Goal: Task Accomplishment & Management: Use online tool/utility

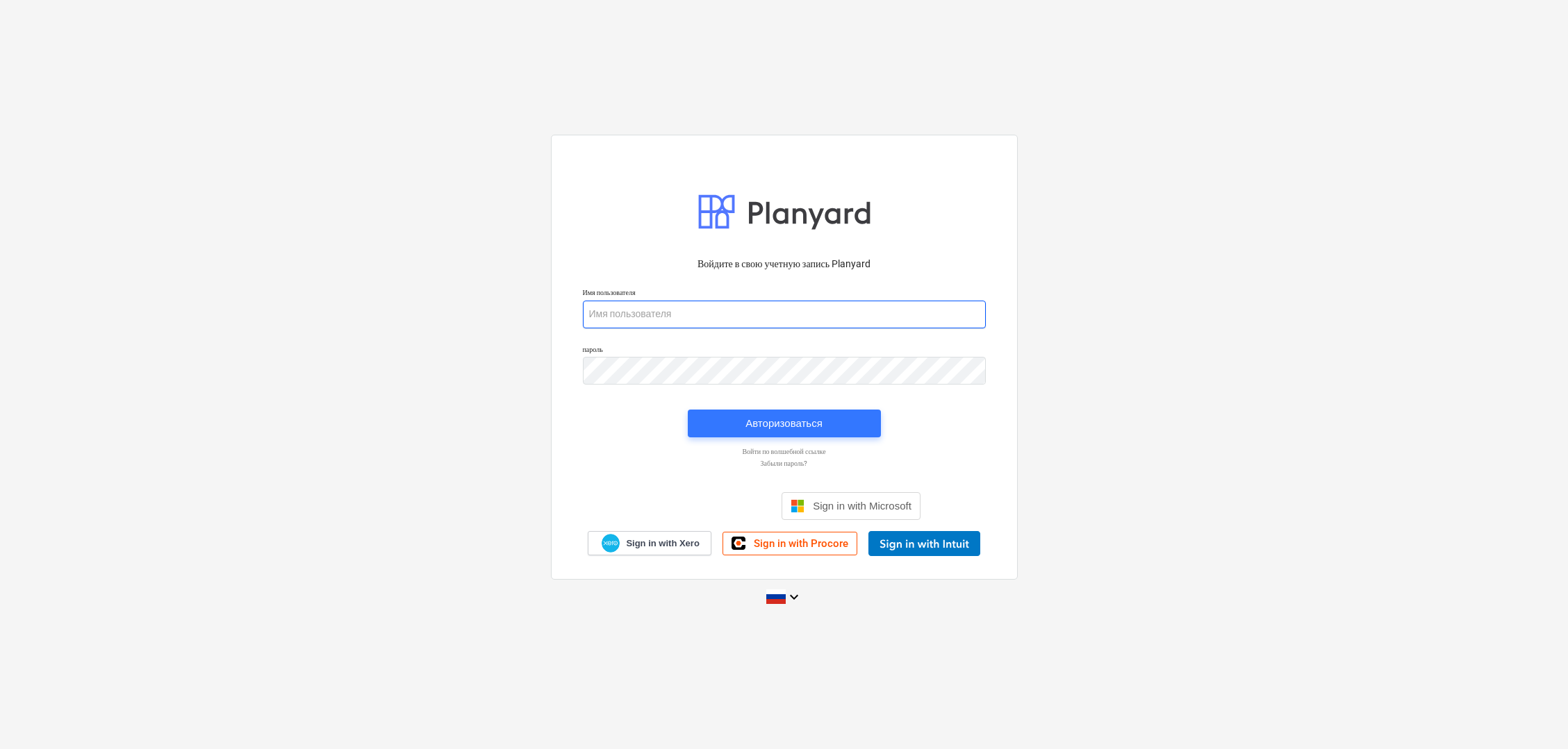
type input "[PERSON_NAME][EMAIL_ADDRESS][DOMAIN_NAME]"
click at [813, 417] on div "Авторизоваться" at bounding box center [784, 424] width 77 height 18
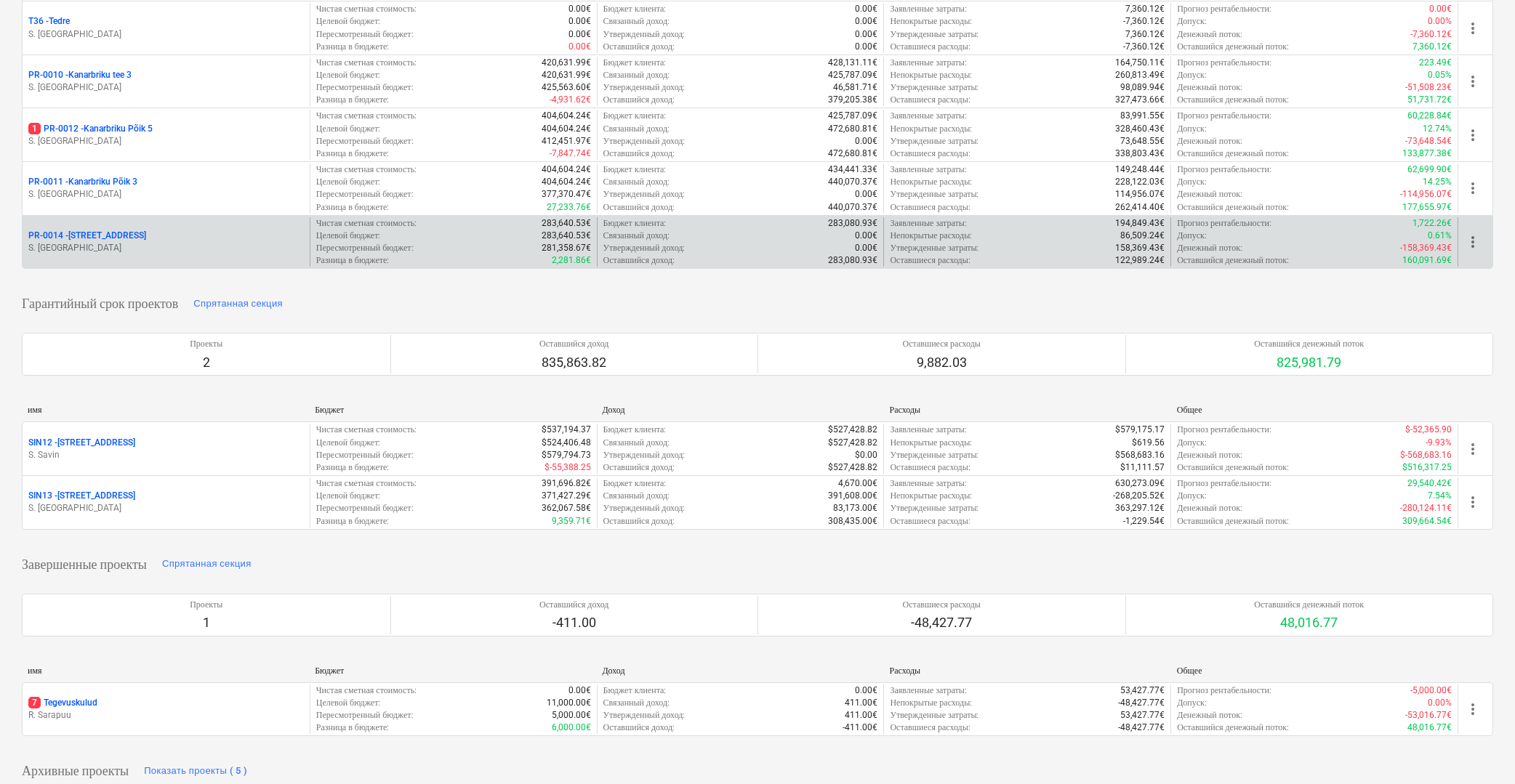
scroll to position [389, 0]
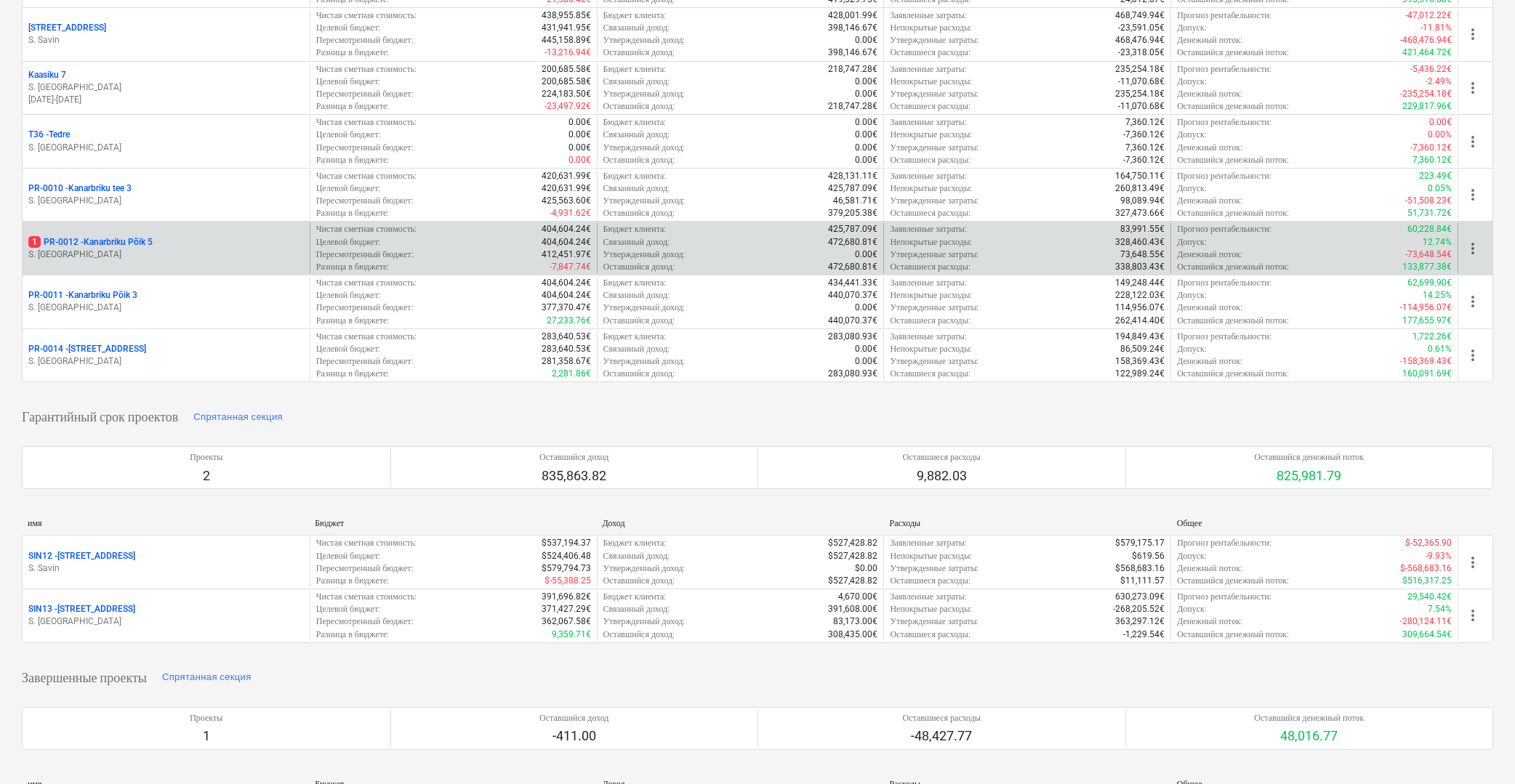
click at [164, 236] on div "1 PR-0012 - Kanarbriku Põik 5" at bounding box center [165, 242] width 275 height 12
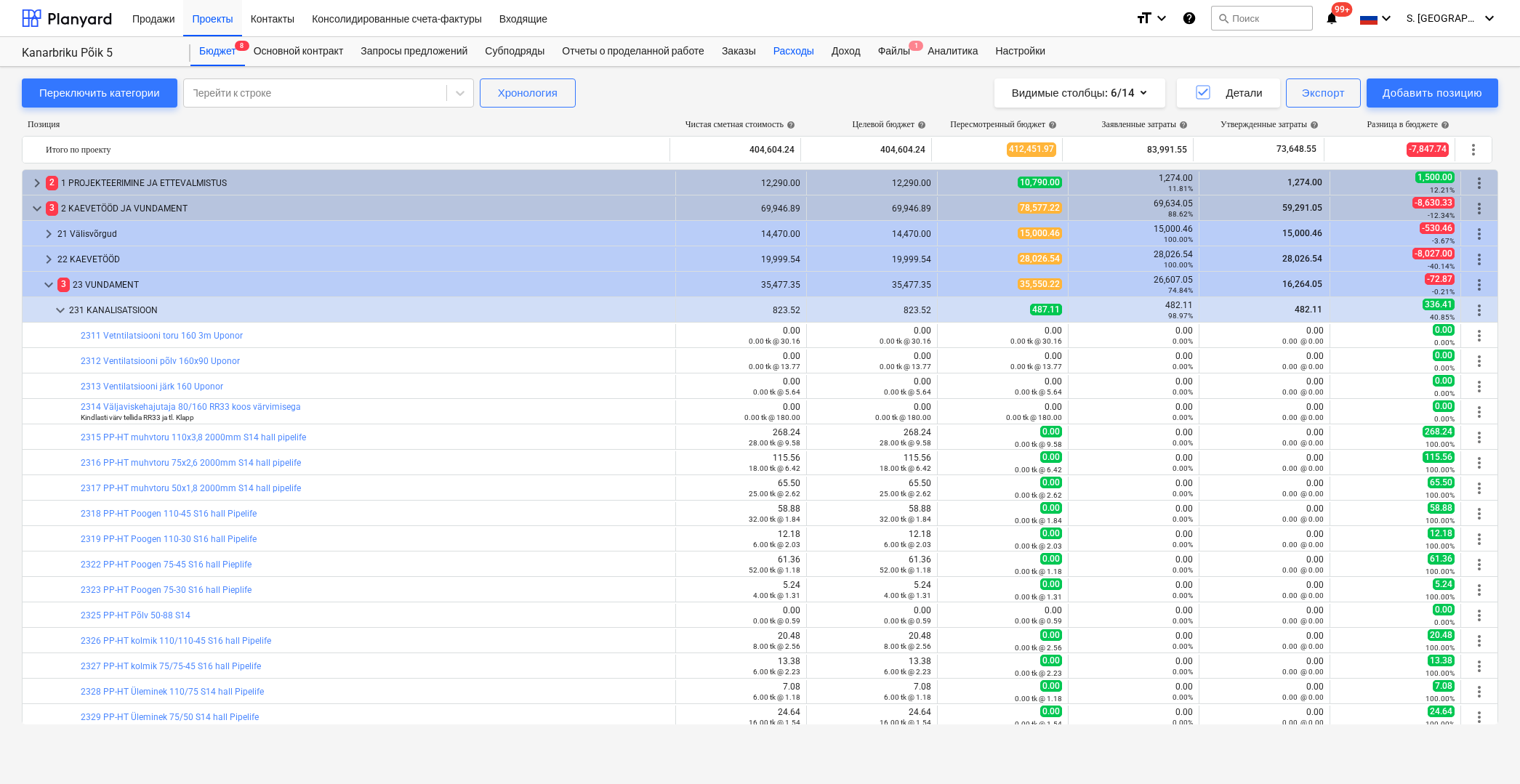
click at [804, 52] on div "Расходы" at bounding box center [794, 51] width 58 height 29
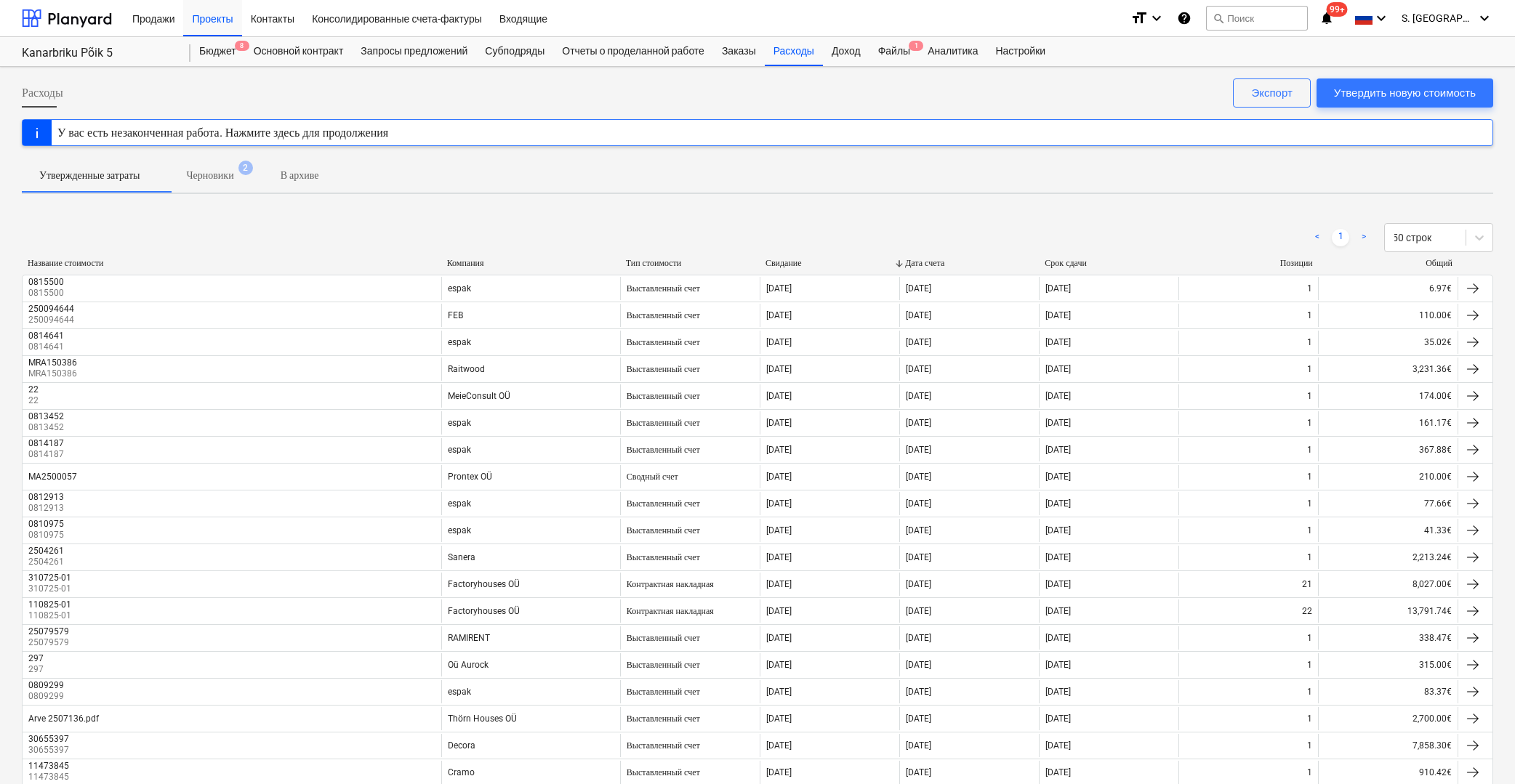
click at [469, 261] on div "Компания" at bounding box center [531, 263] width 167 height 11
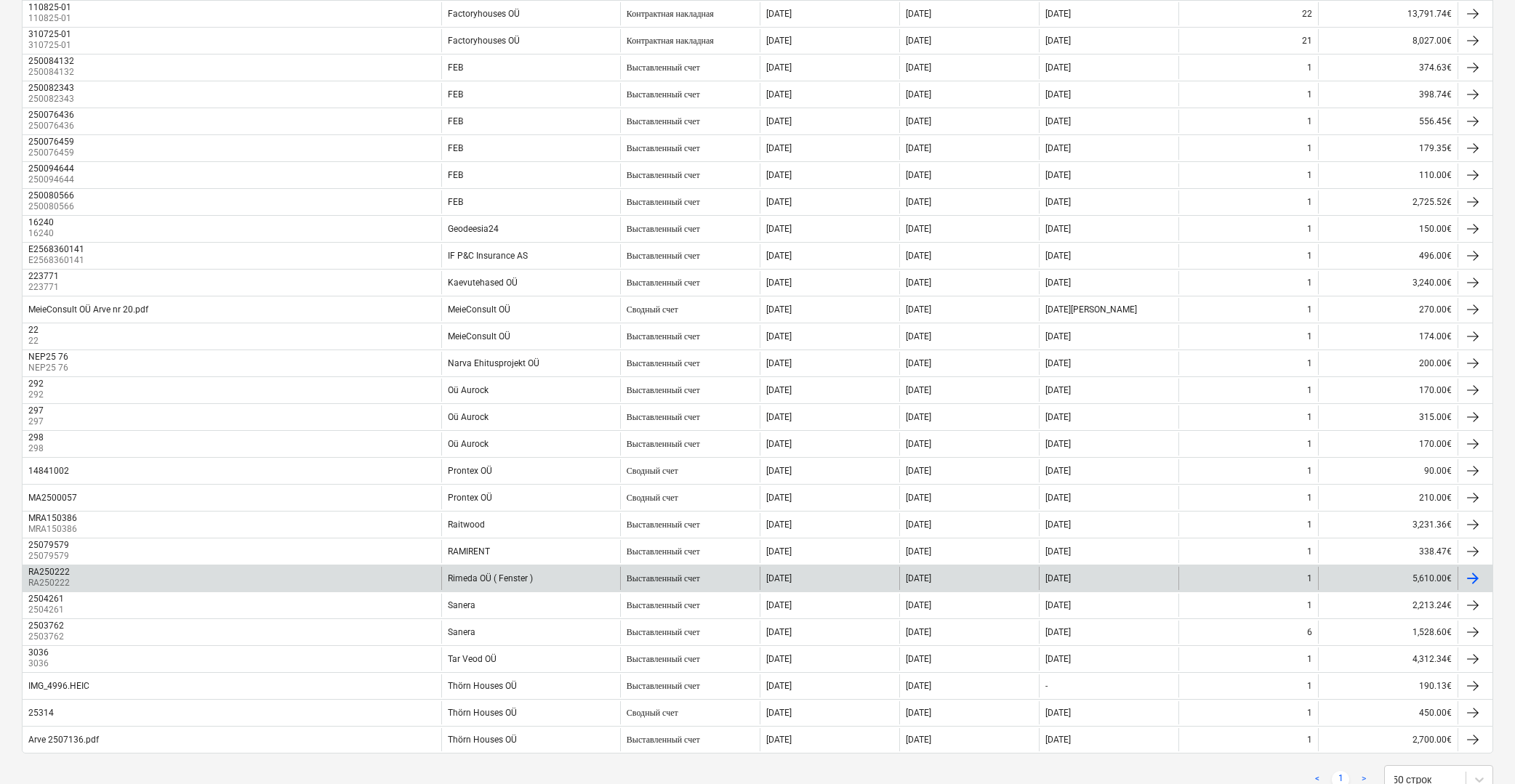
scroll to position [758, 0]
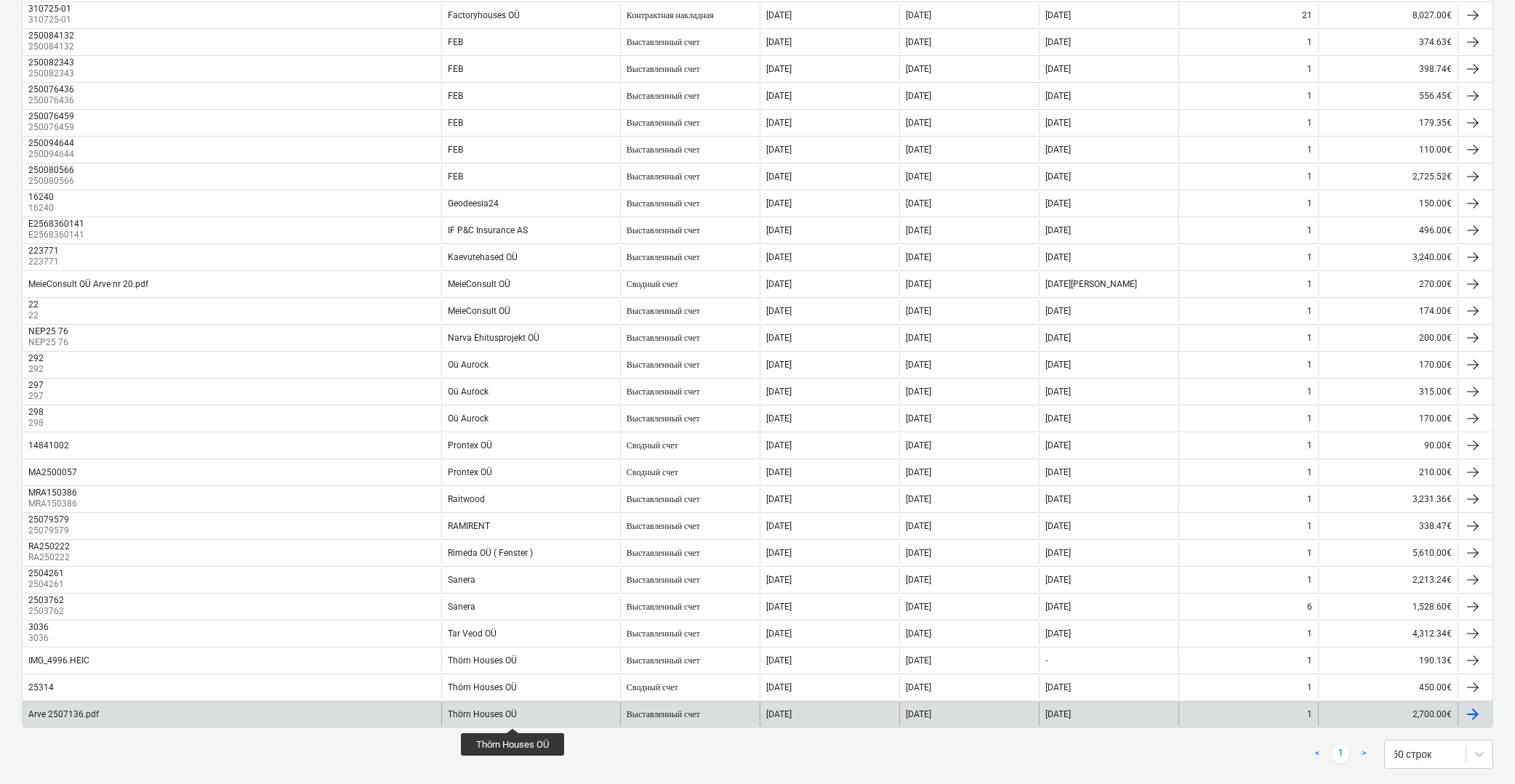
click at [513, 715] on div "Thörn Houses OÜ" at bounding box center [483, 714] width 69 height 10
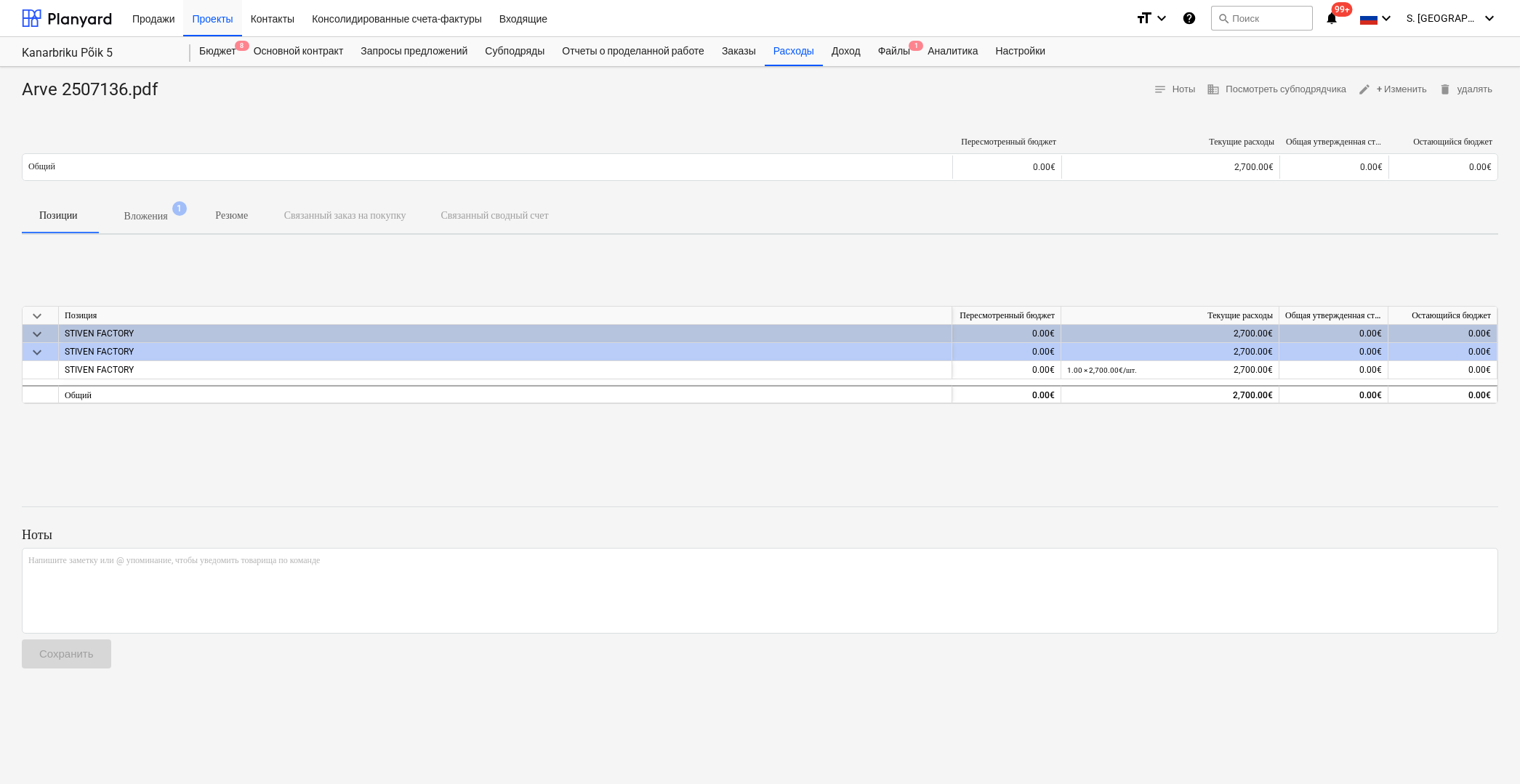
click at [162, 216] on p "Вложения" at bounding box center [146, 216] width 43 height 15
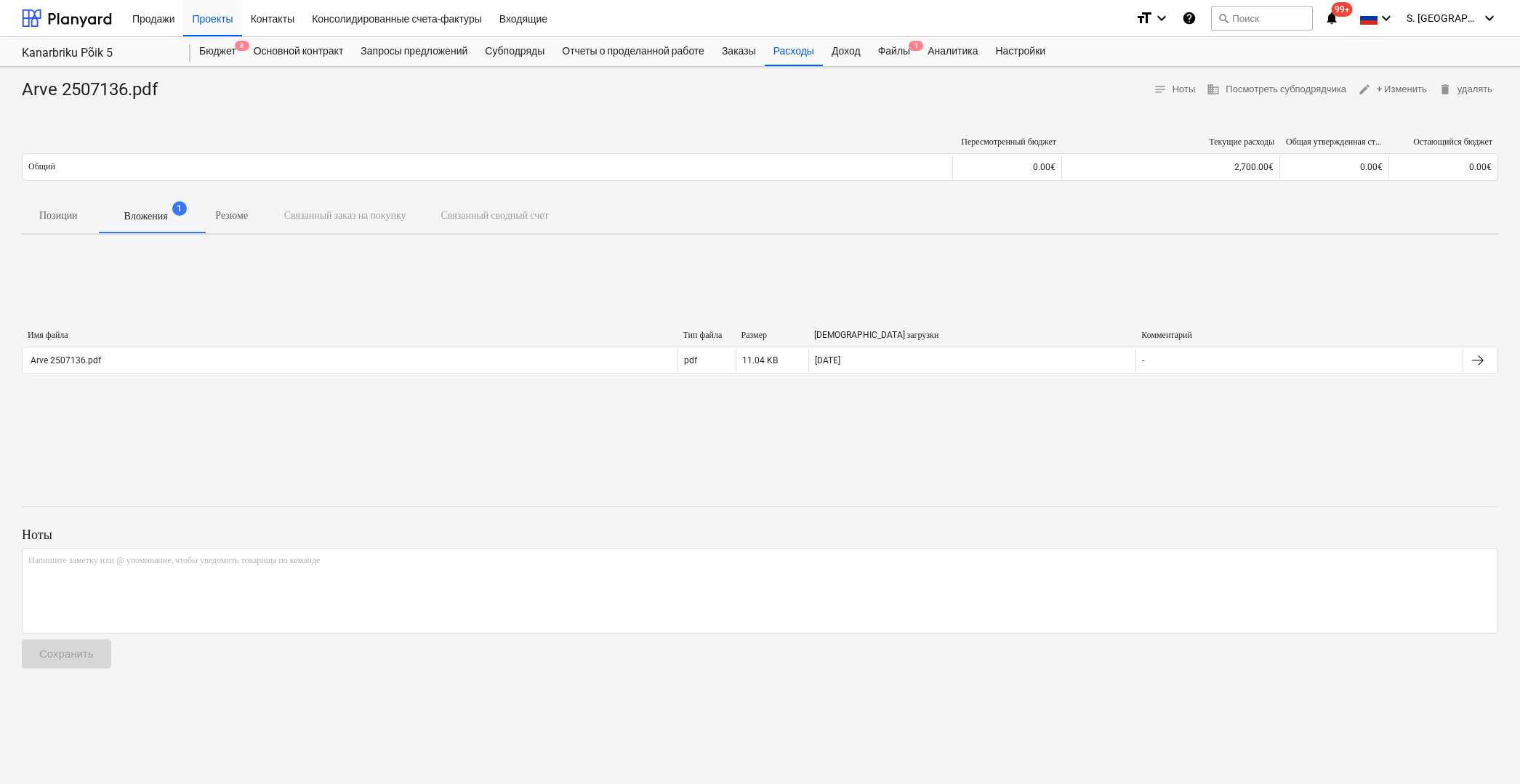
click at [253, 344] on div "Имя файла Тип файла Размер Дата загрузки Комментарий" at bounding box center [760, 338] width 1477 height 17
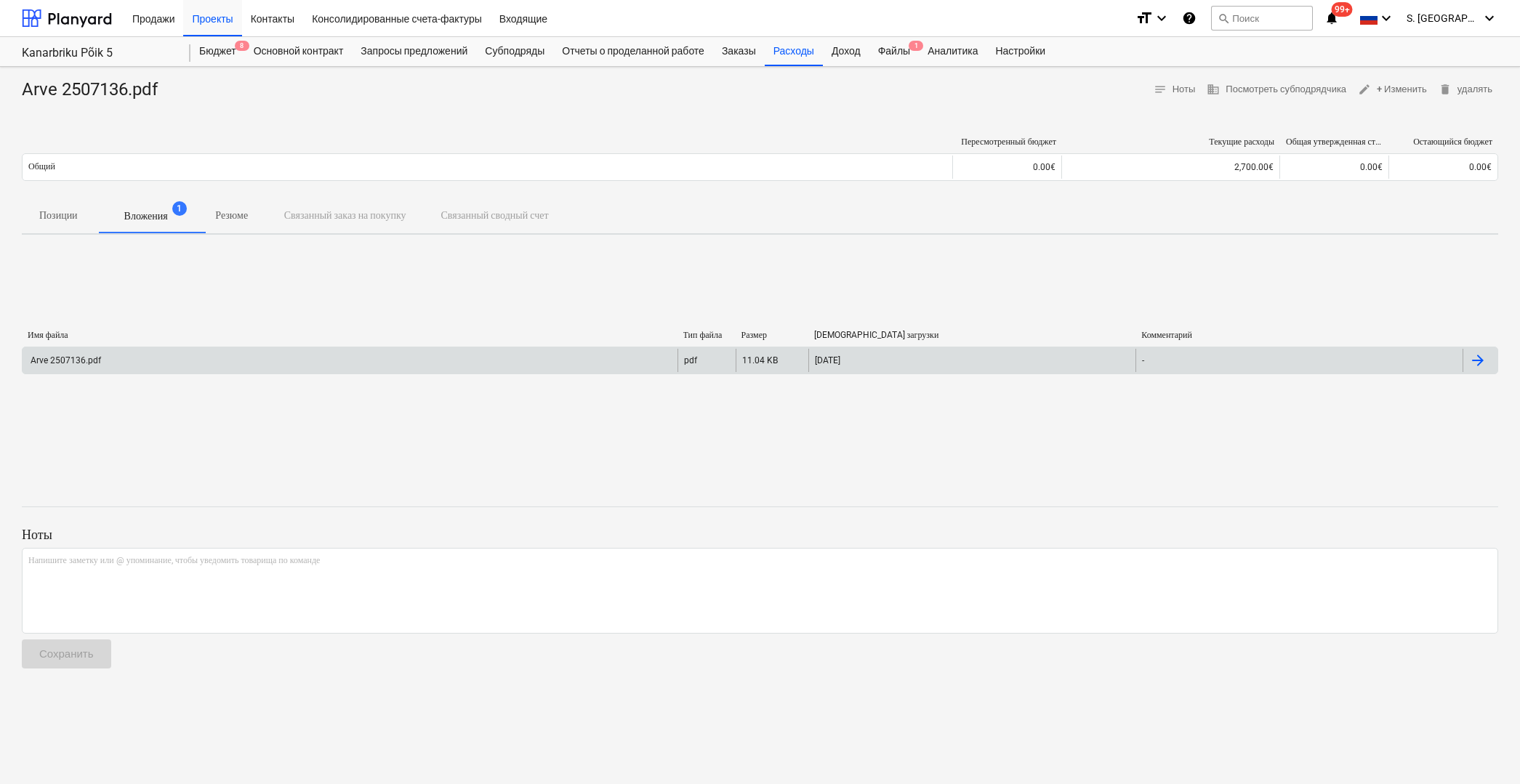
click at [255, 359] on div "Arve 2507136.pdf" at bounding box center [350, 360] width 655 height 23
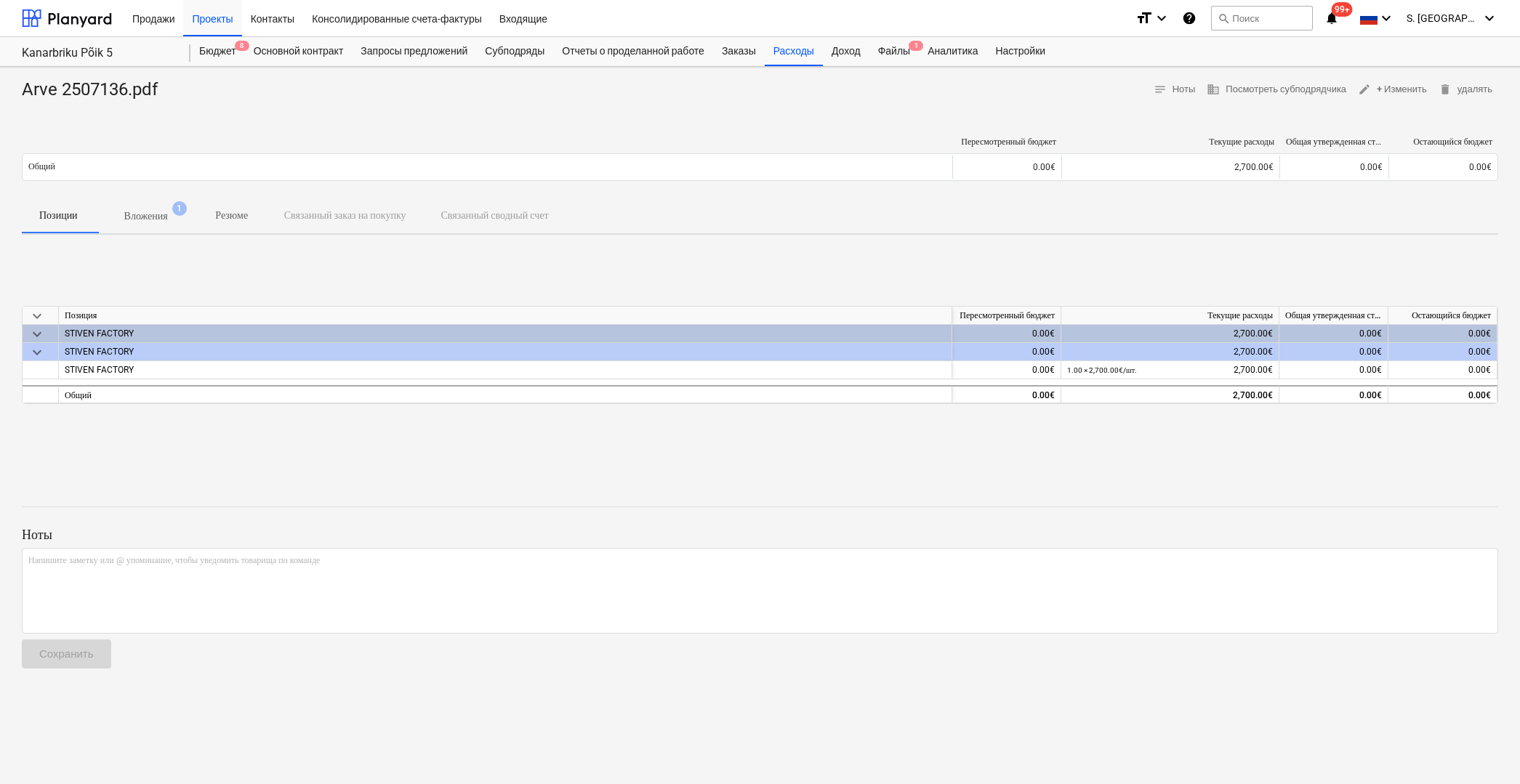
click at [173, 336] on div "STIVEN FACTORY" at bounding box center [505, 334] width 881 height 18
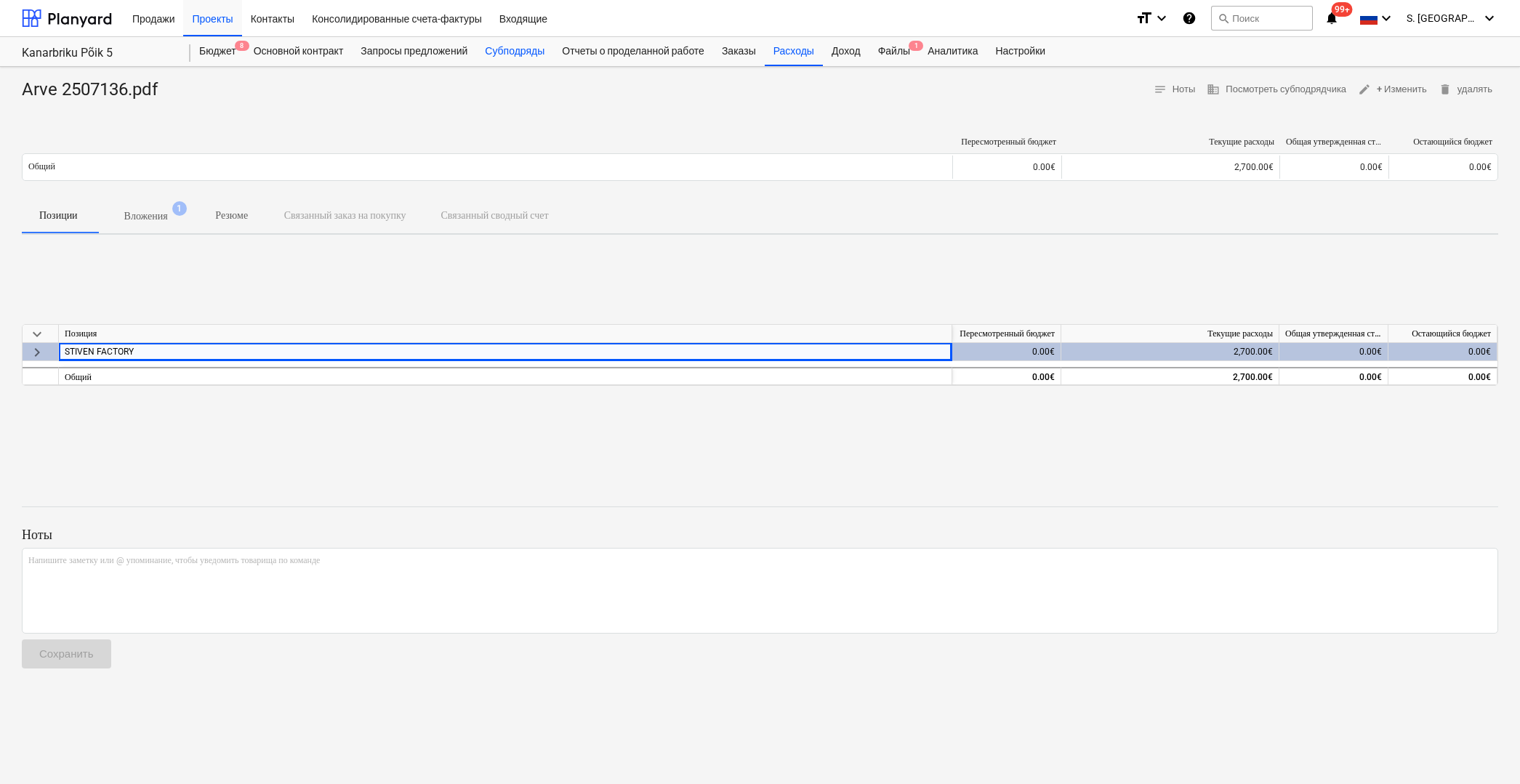
click at [511, 45] on div "Субподряды" at bounding box center [515, 51] width 77 height 29
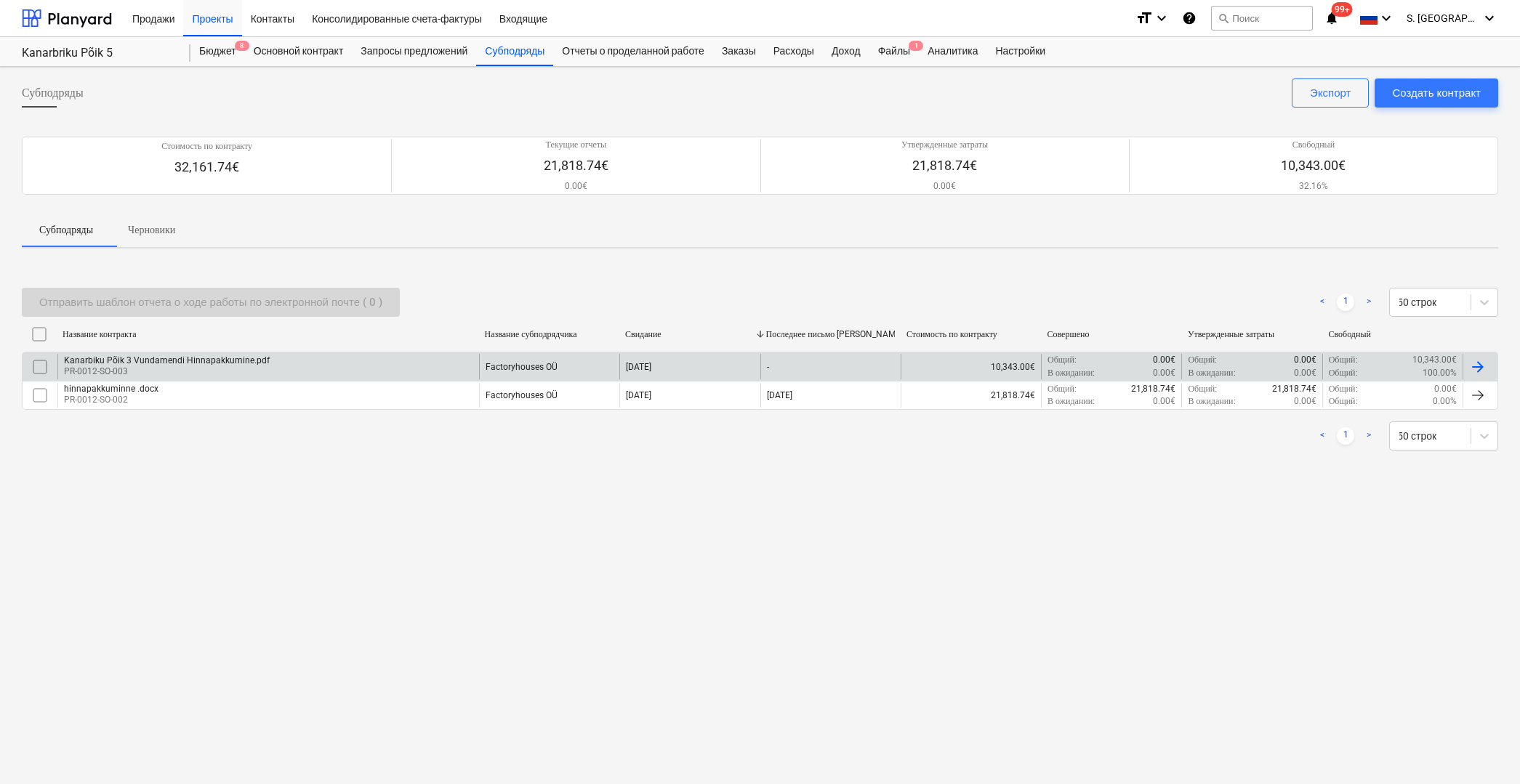
click at [301, 358] on div "Kanarbiku Põik 3 Vundamendi Hinnapakkumine.pdf PR-0012-SO-003" at bounding box center [268, 366] width 422 height 25
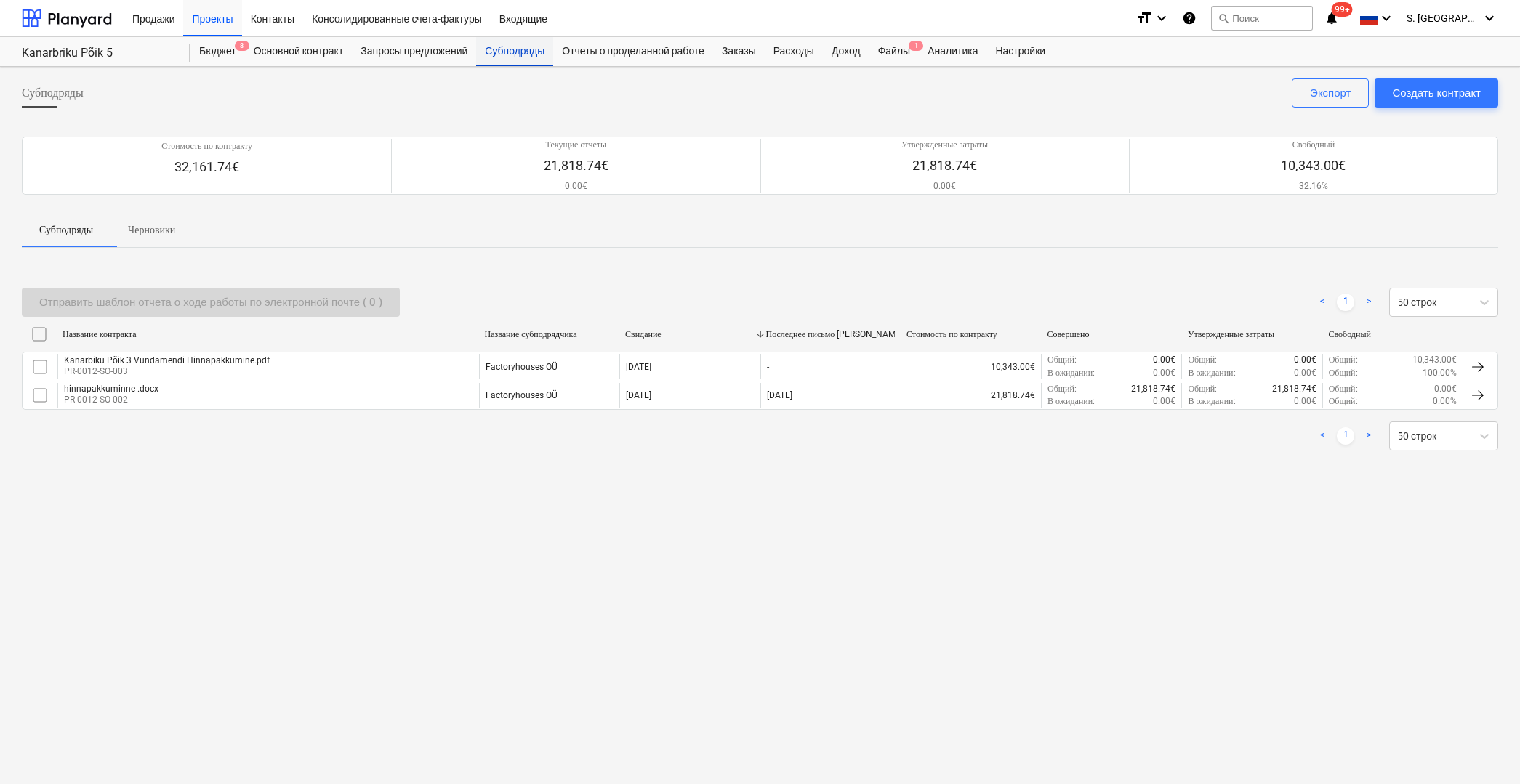
click at [531, 54] on div "Субподряды" at bounding box center [515, 51] width 77 height 29
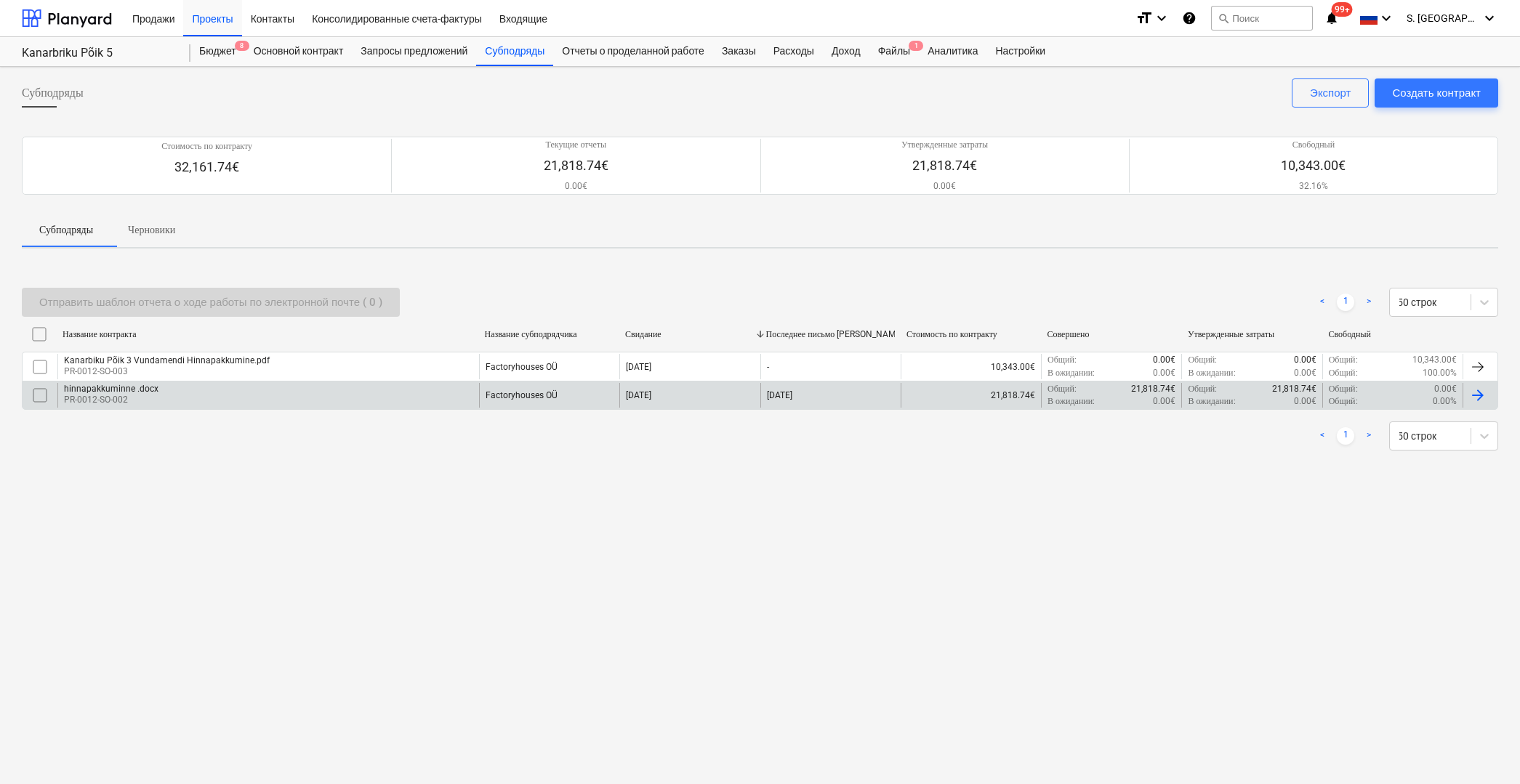
click at [486, 399] on div "Factoryhouses OÜ" at bounding box center [522, 395] width 72 height 10
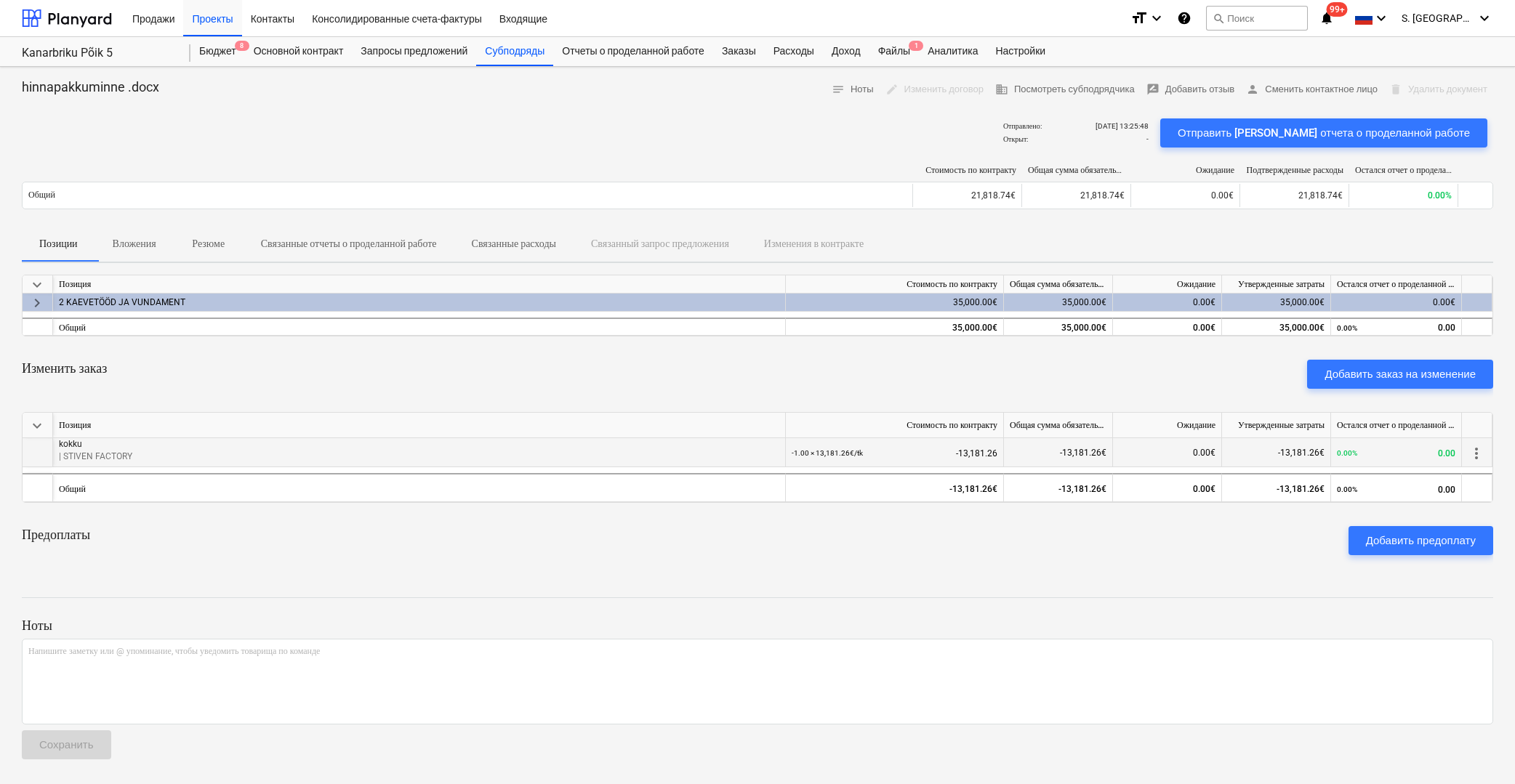
click at [75, 448] on p "kokku" at bounding box center [418, 444] width 720 height 12
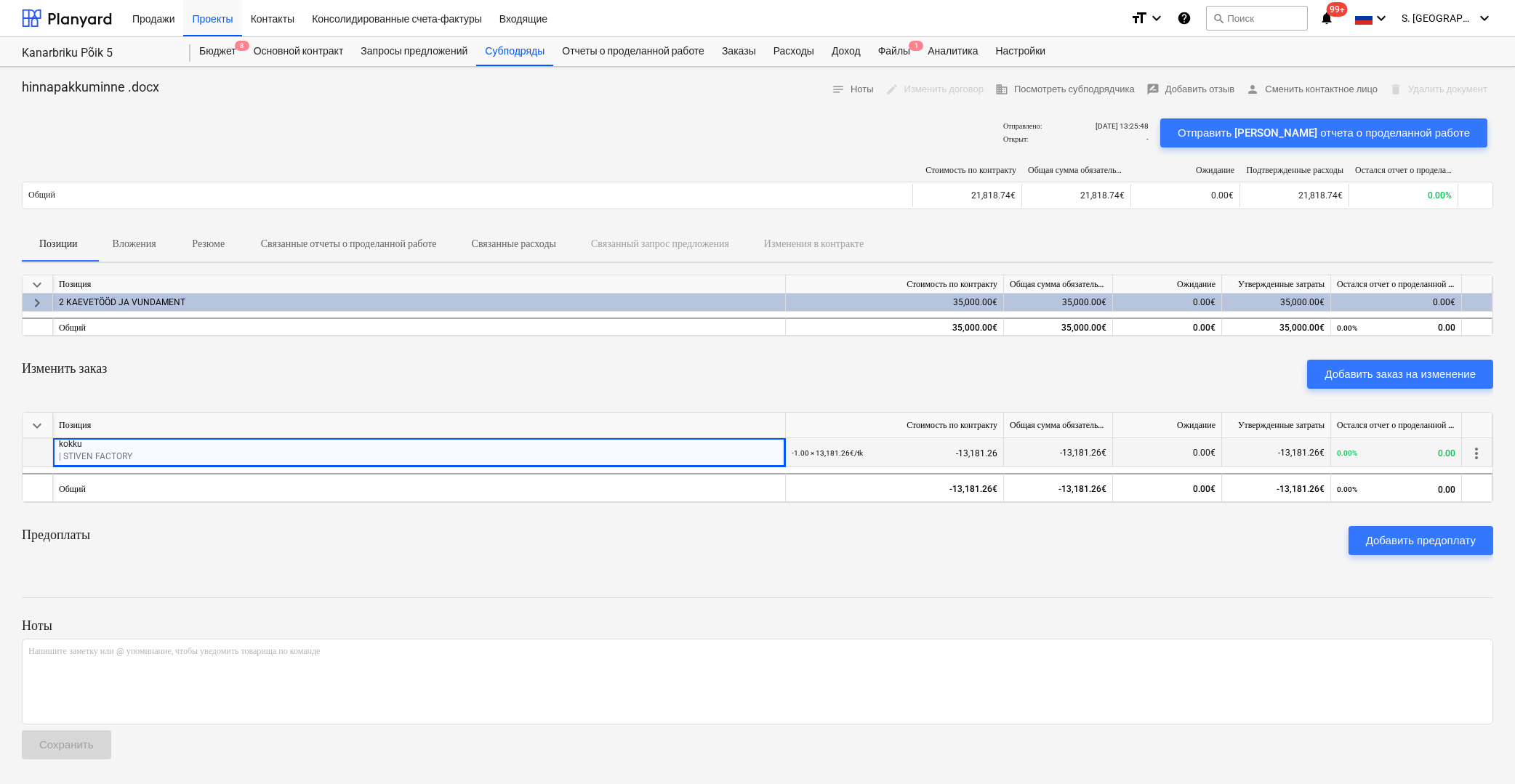
click at [85, 466] on div "kokku | STIVEN FACTORY" at bounding box center [419, 453] width 733 height 29
drag, startPoint x: 142, startPoint y: 456, endPoint x: 281, endPoint y: 467, distance: 139.4
click at [142, 456] on p "| STIVEN FACTORY" at bounding box center [418, 456] width 720 height 12
click at [1024, 449] on div "-13,181.26€" at bounding box center [1058, 453] width 109 height 29
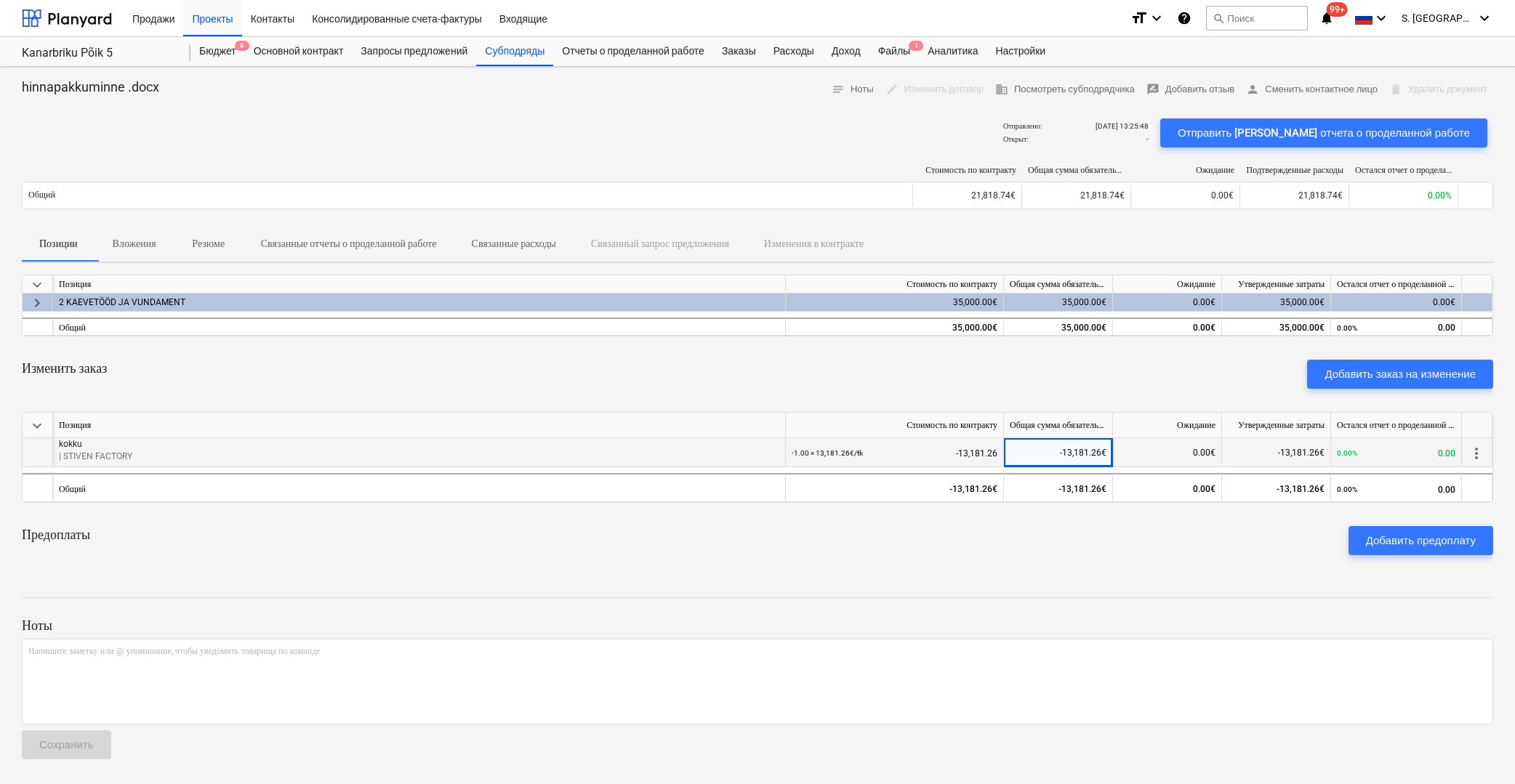
click at [1474, 457] on span "more_vert" at bounding box center [1476, 453] width 18 height 18
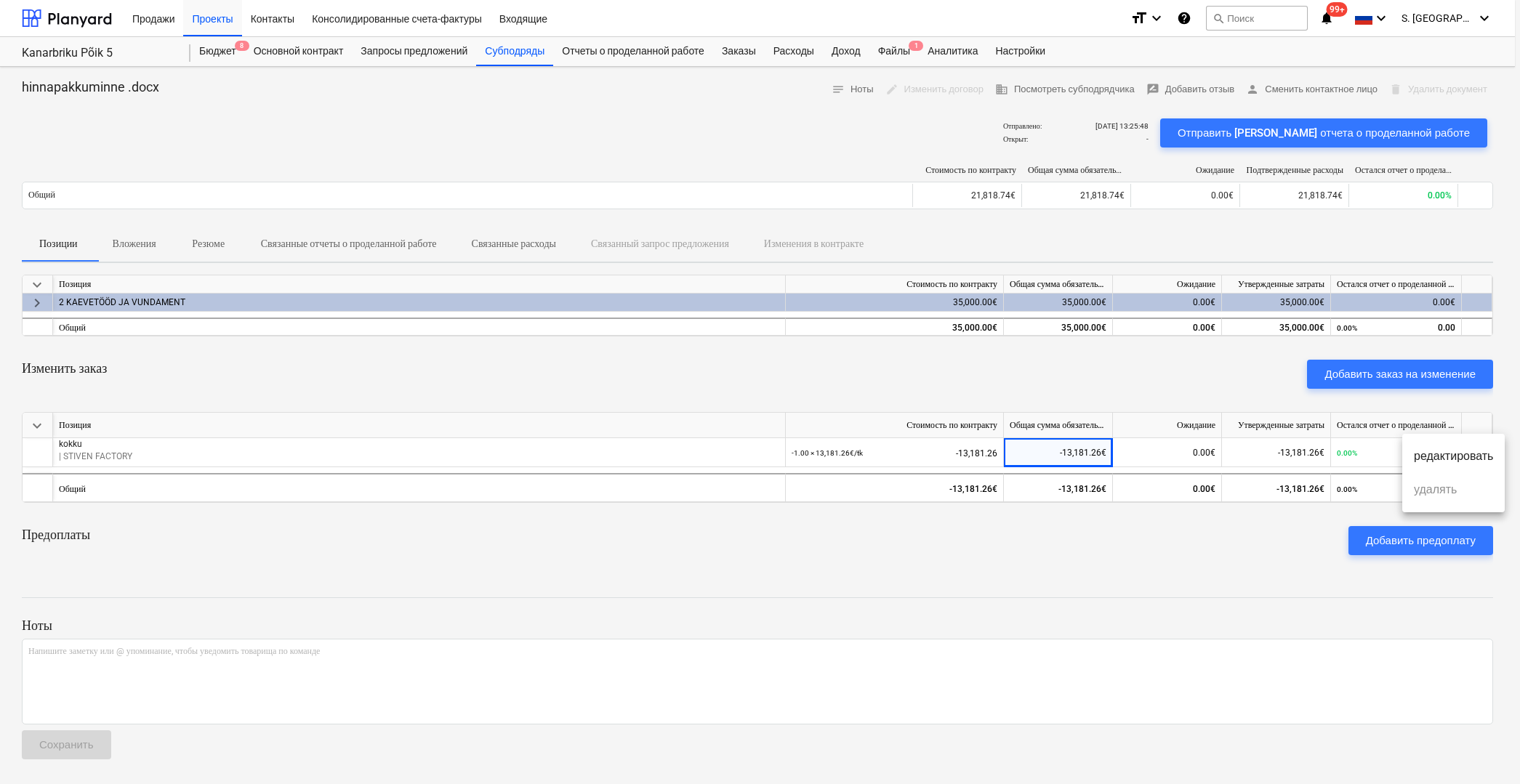
click at [1111, 437] on div at bounding box center [760, 392] width 1520 height 784
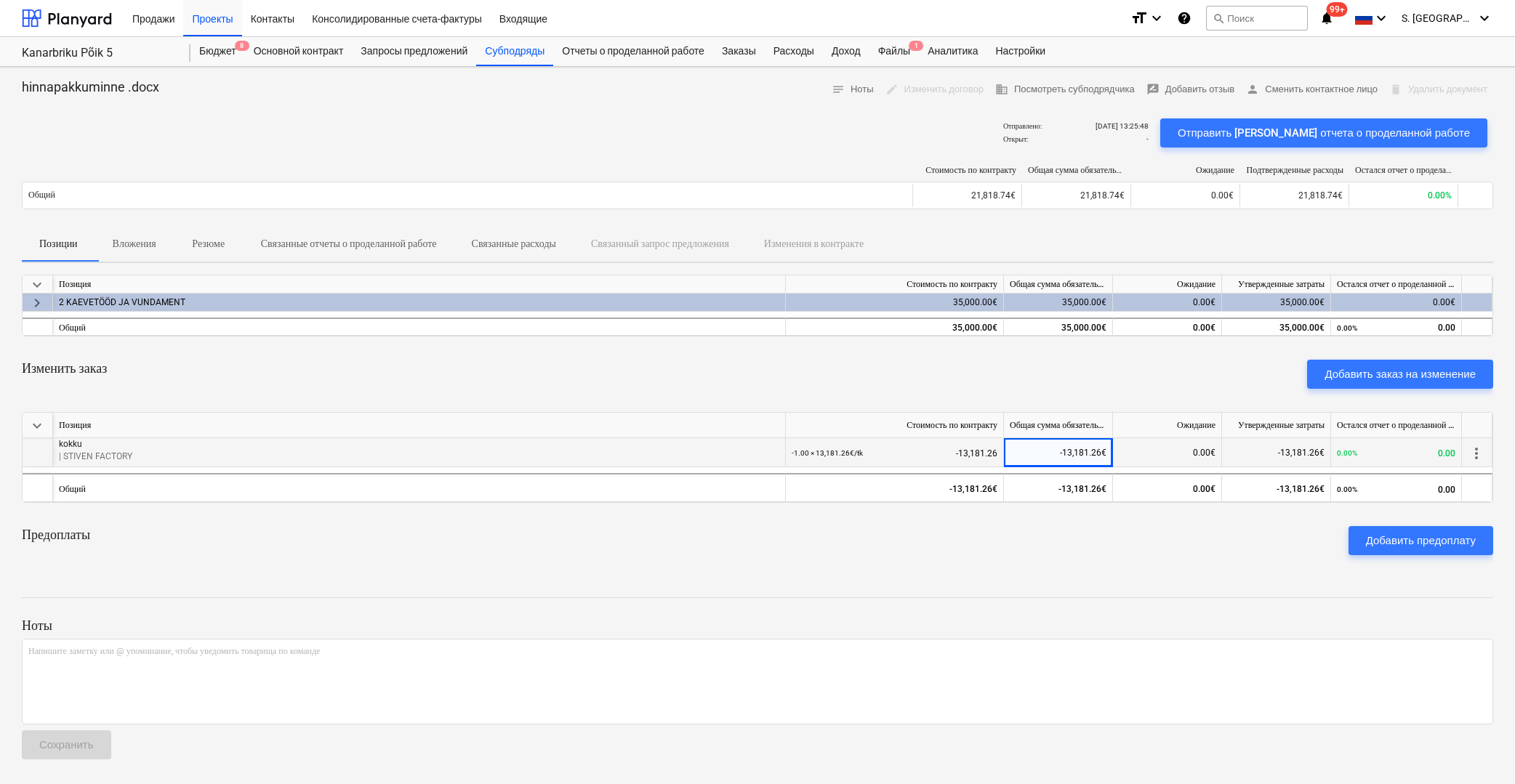
click at [932, 452] on div "-1.00 × 13,181.26€ / tk -13,181.26" at bounding box center [894, 453] width 206 height 30
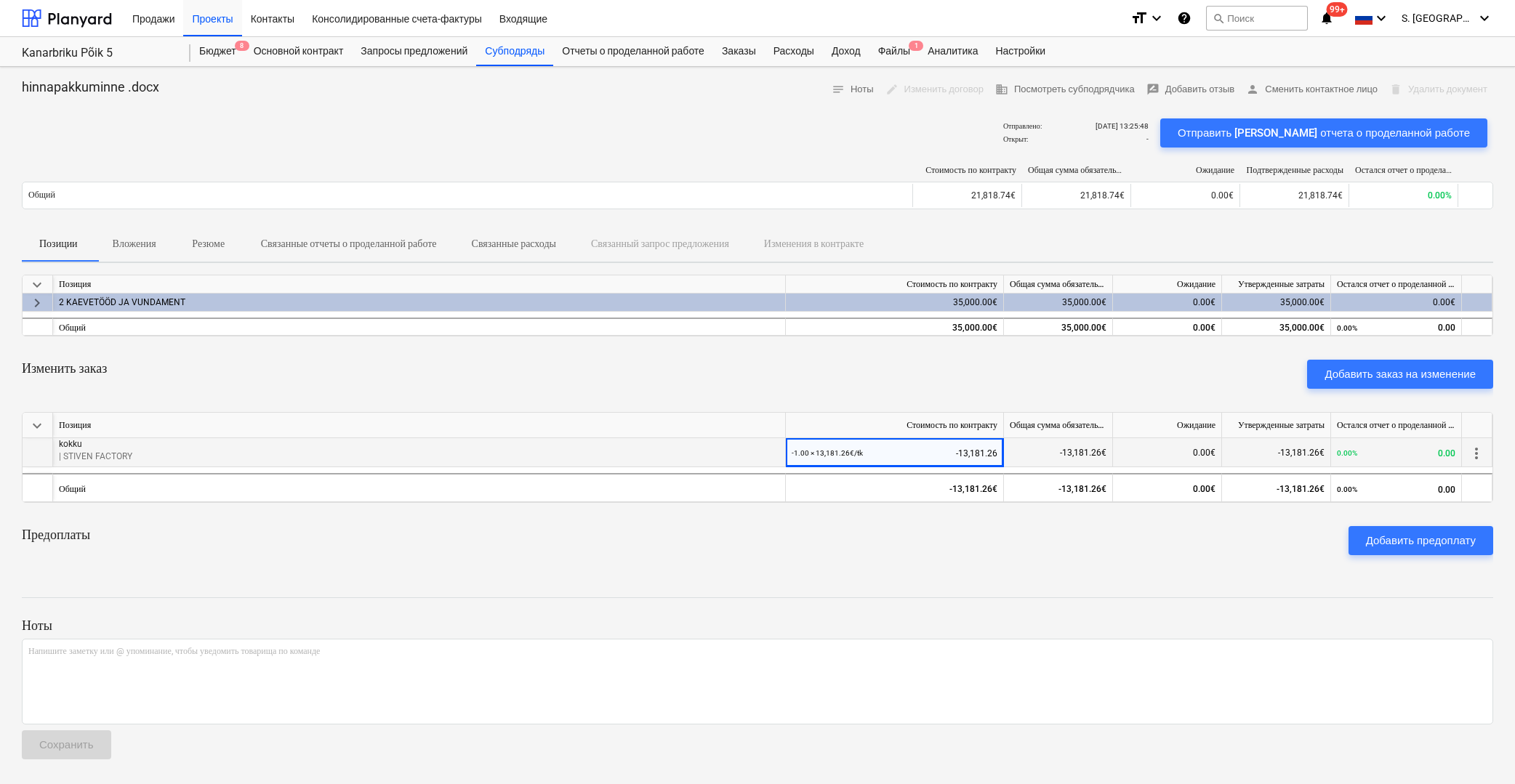
click at [80, 457] on p "| STIVEN FACTORY" at bounding box center [418, 456] width 720 height 12
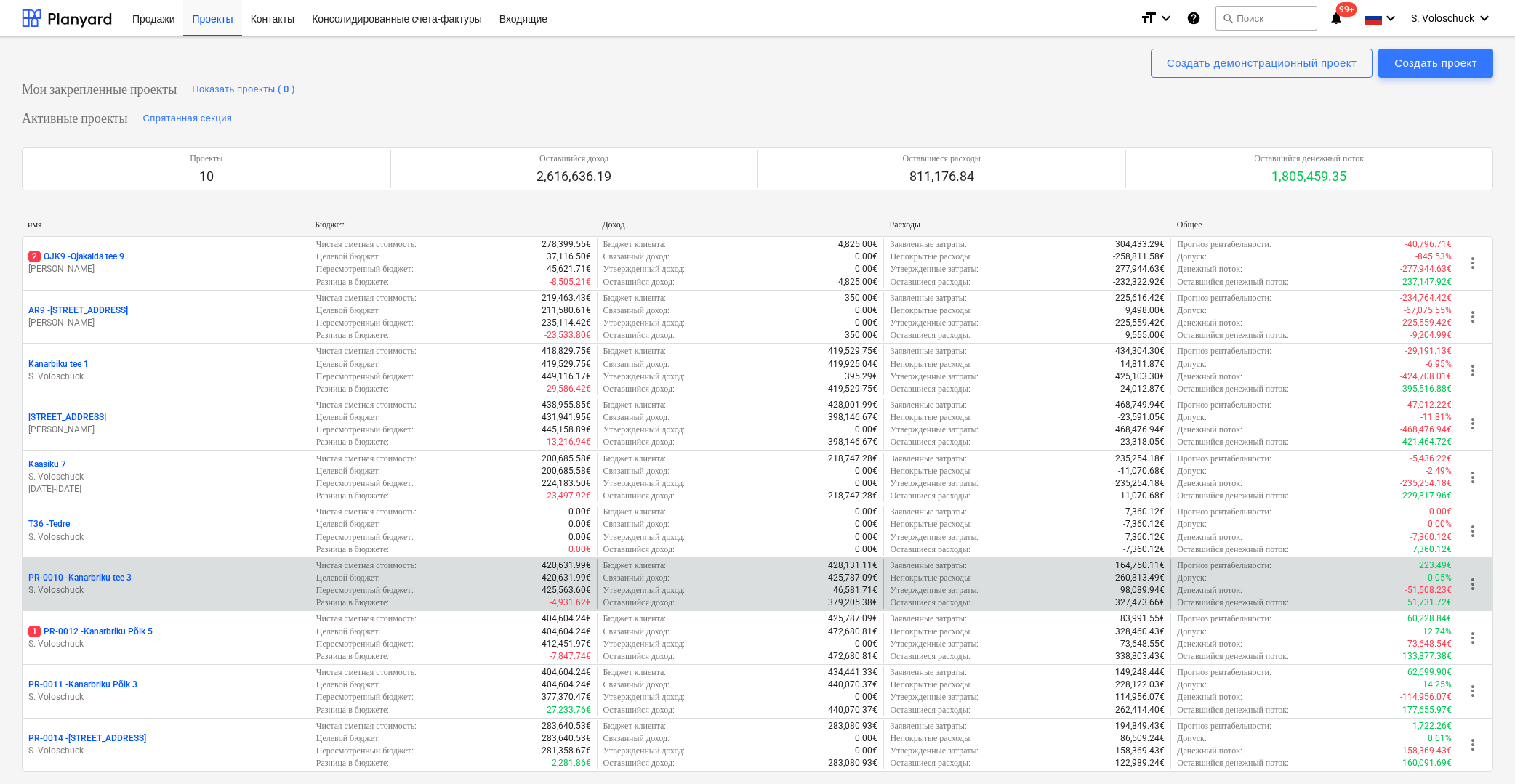
click at [129, 578] on p "PR-0010 - Kanarbriku tee 3" at bounding box center [79, 578] width 104 height 12
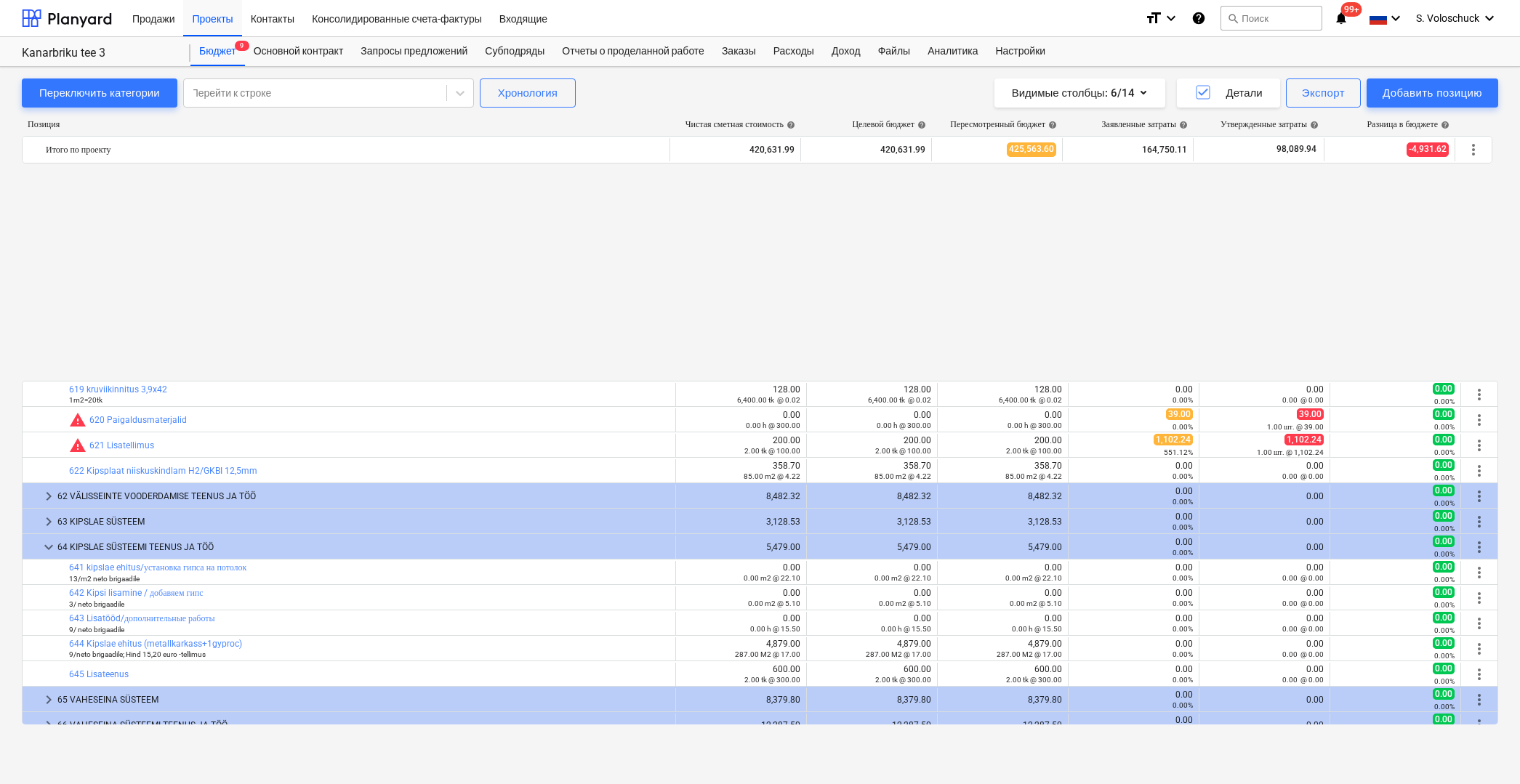
scroll to position [2853, 0]
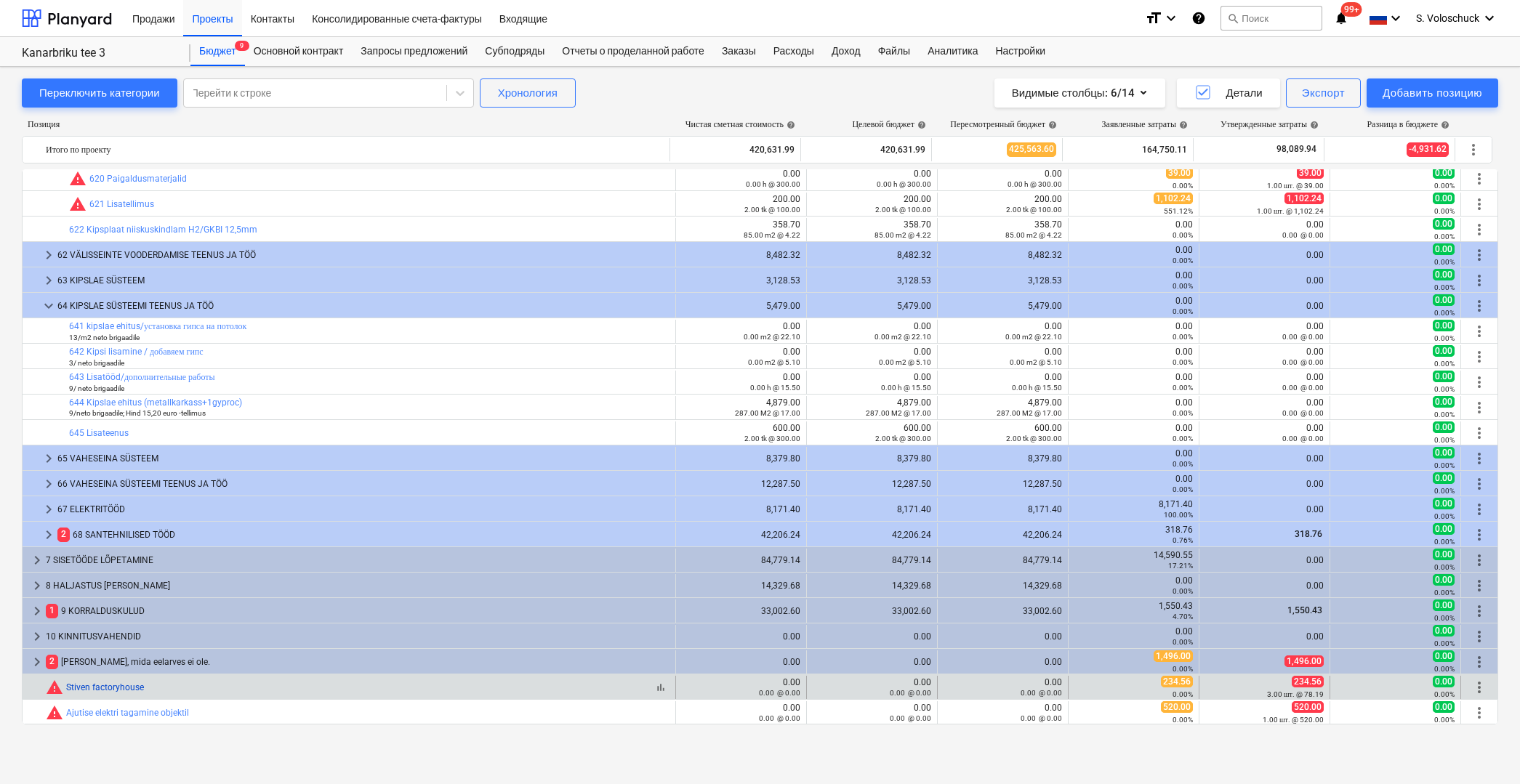
click at [132, 687] on link "Stiven factoryhouse" at bounding box center [104, 687] width 78 height 10
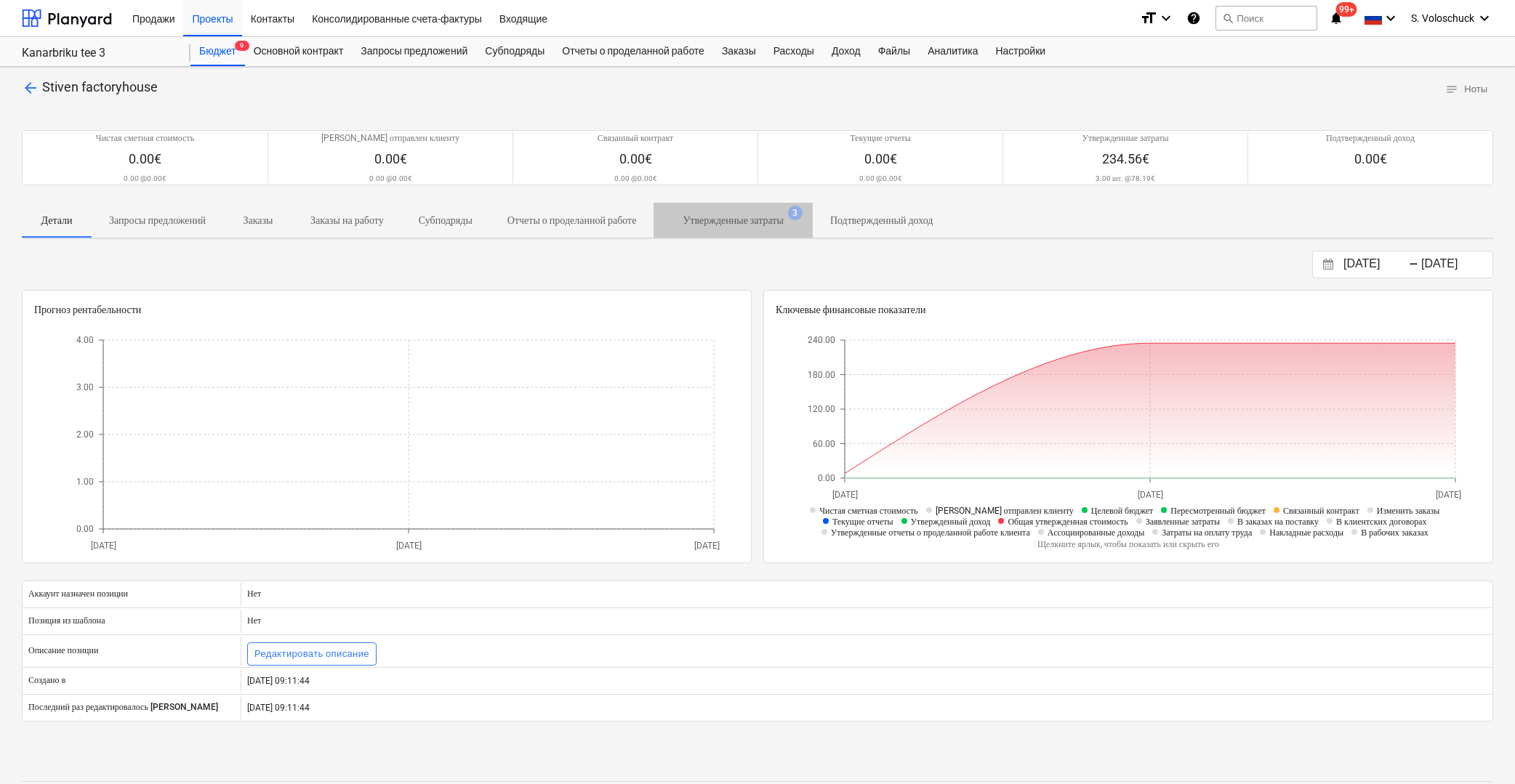
click at [772, 219] on p "Утвержденные затраты" at bounding box center [732, 220] width 100 height 15
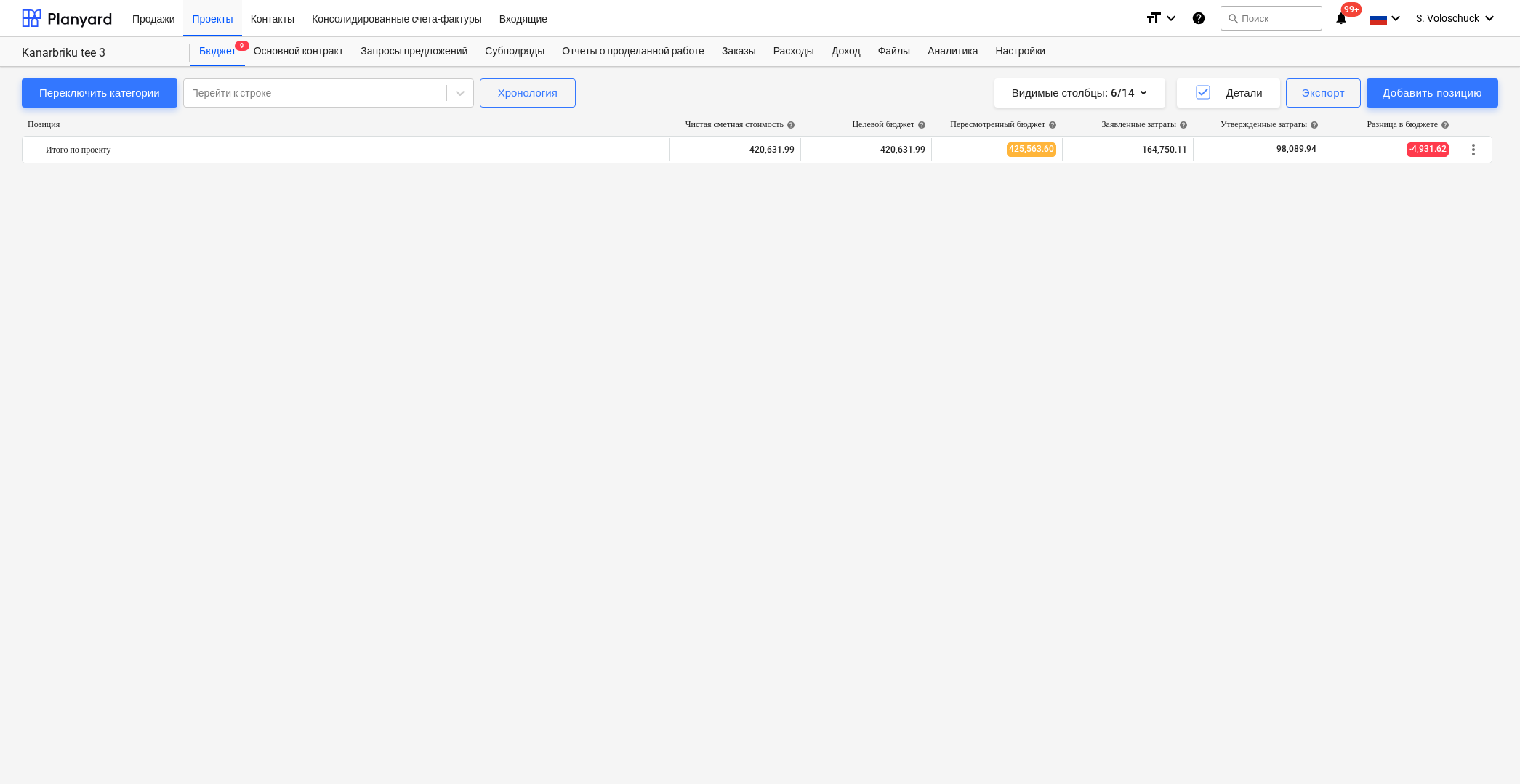
scroll to position [2853, 0]
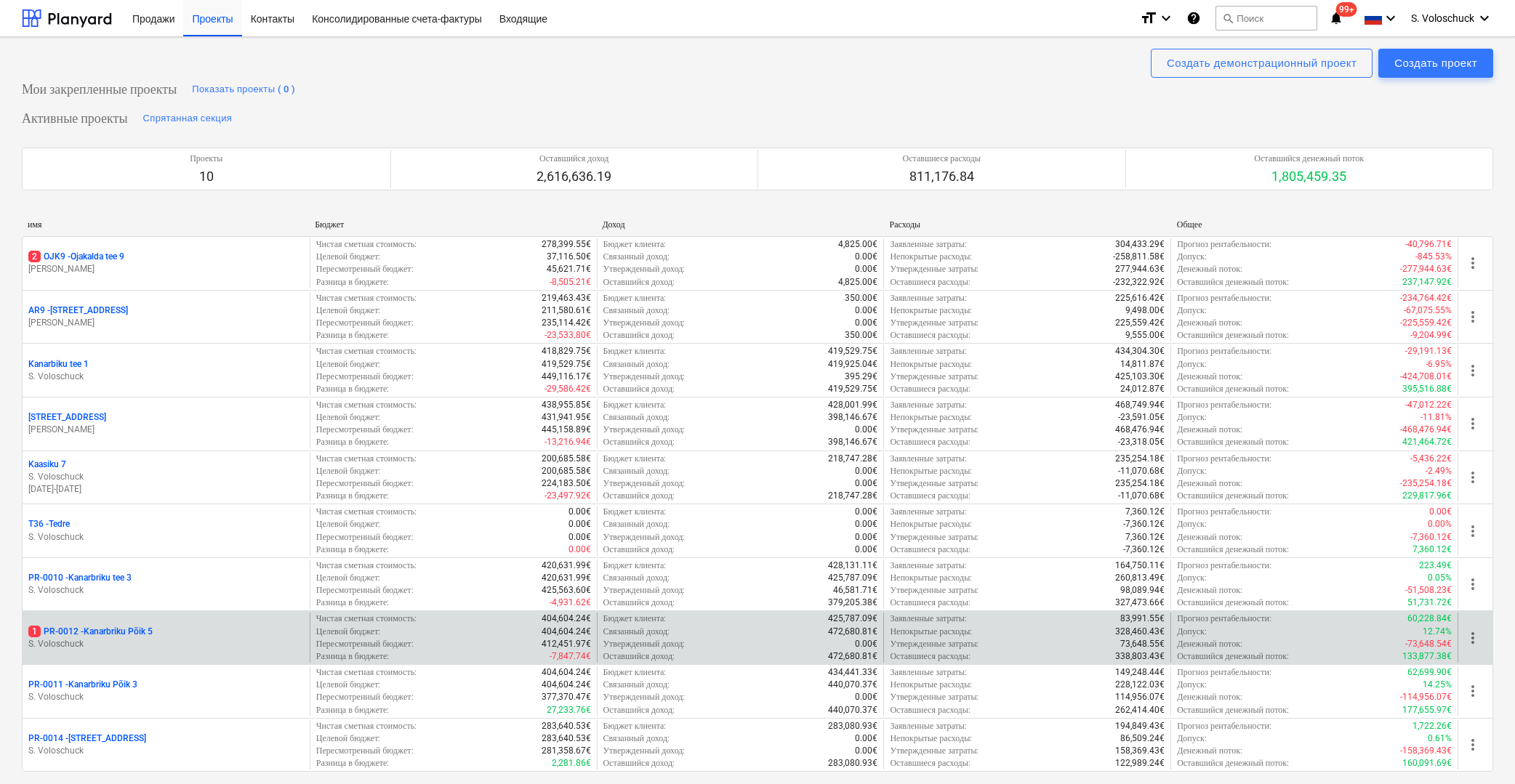
click at [119, 629] on p "1 PR-0012 - Kanarbriku Põik 5" at bounding box center [90, 632] width 124 height 12
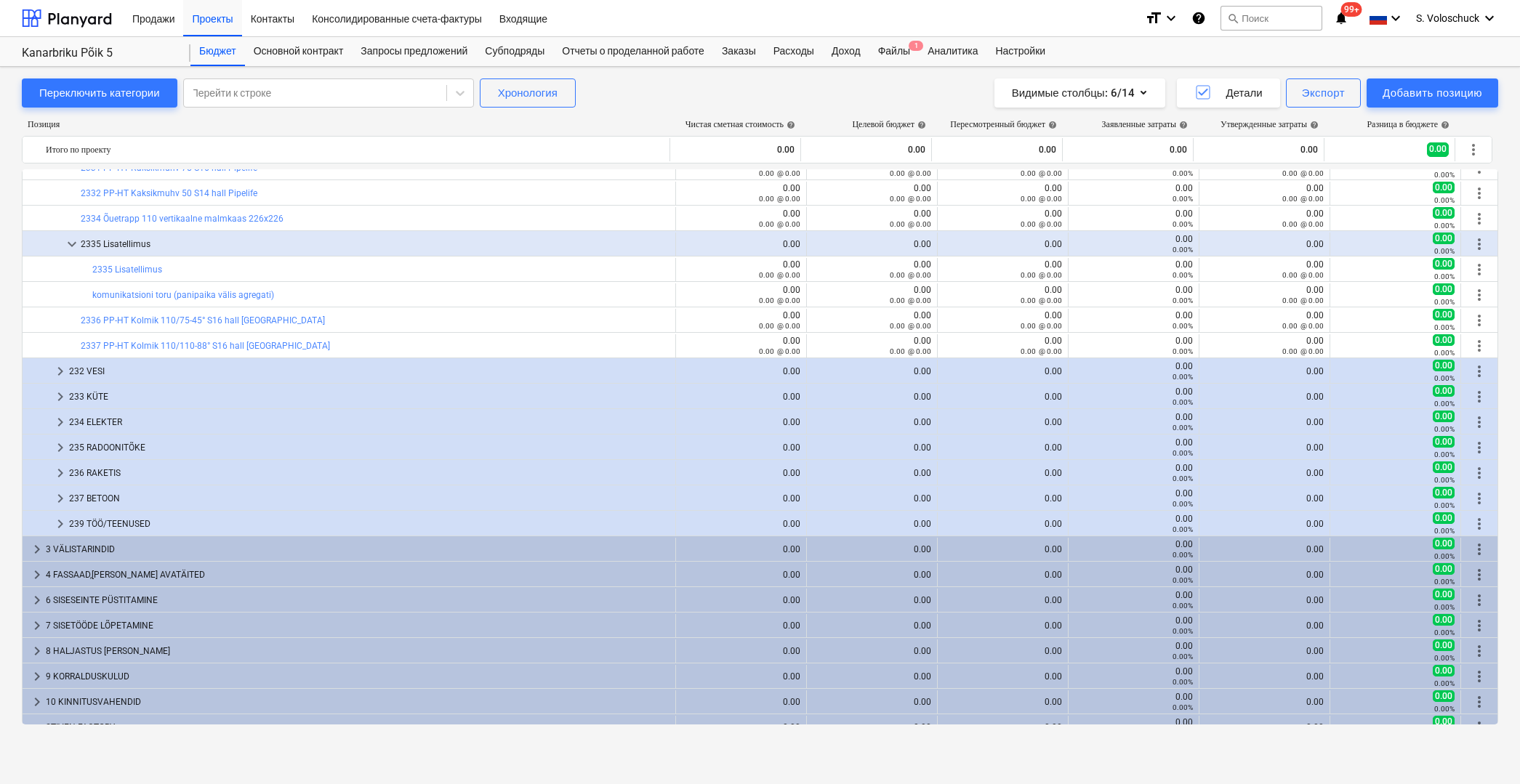
scroll to position [742, 0]
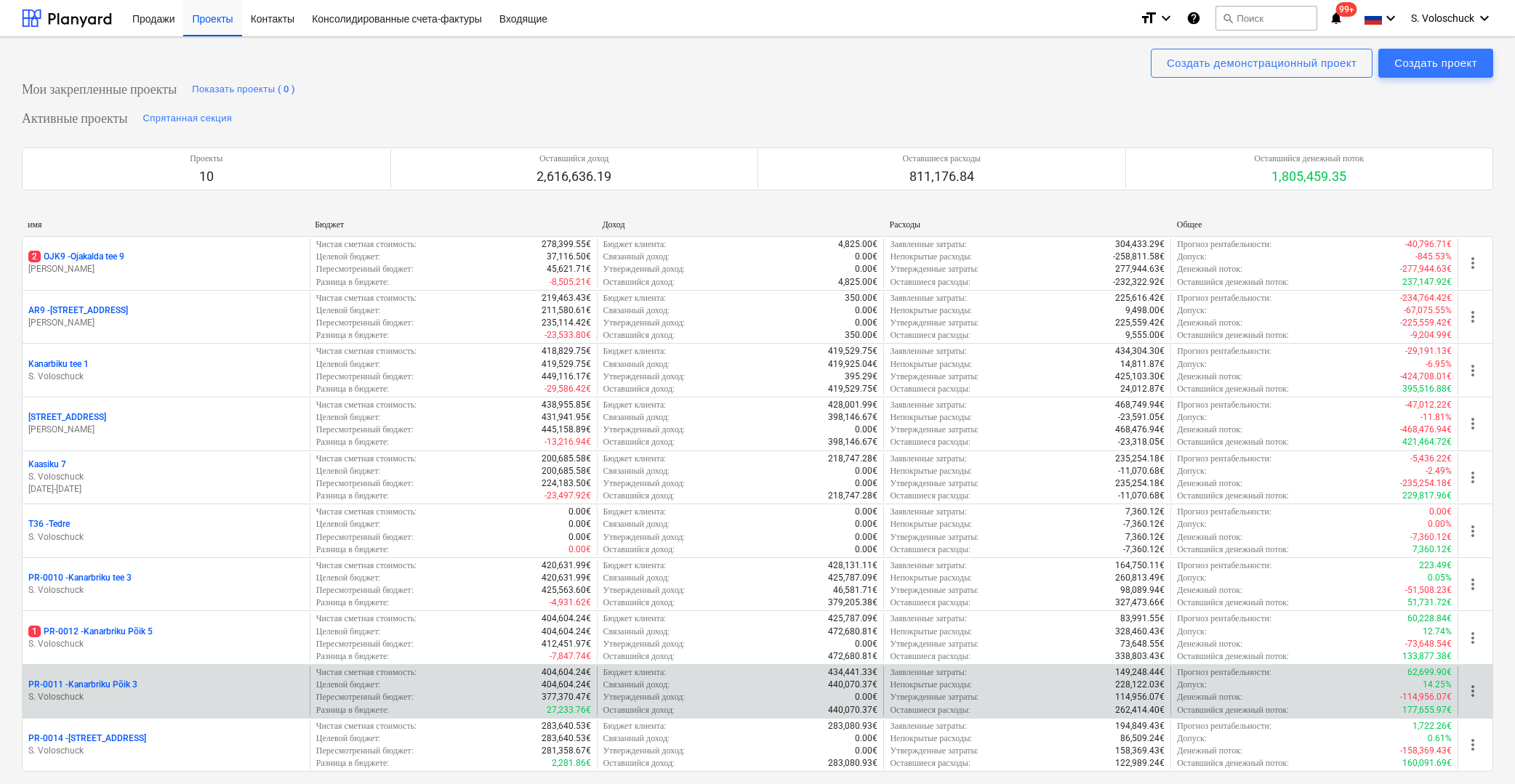
click at [117, 679] on p "PR-0011 - Kanarbriku Põik 3" at bounding box center [83, 684] width 109 height 12
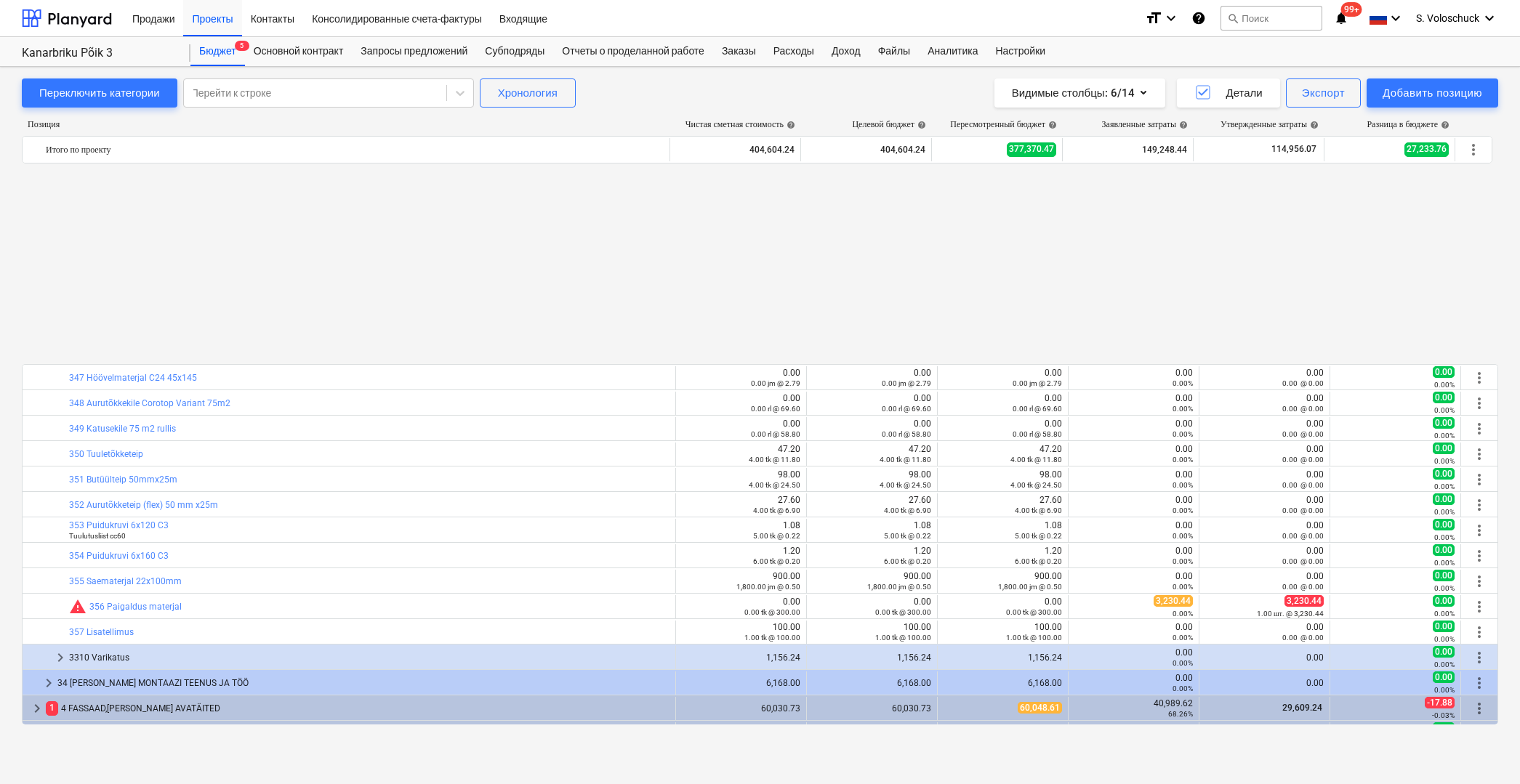
scroll to position [665, 0]
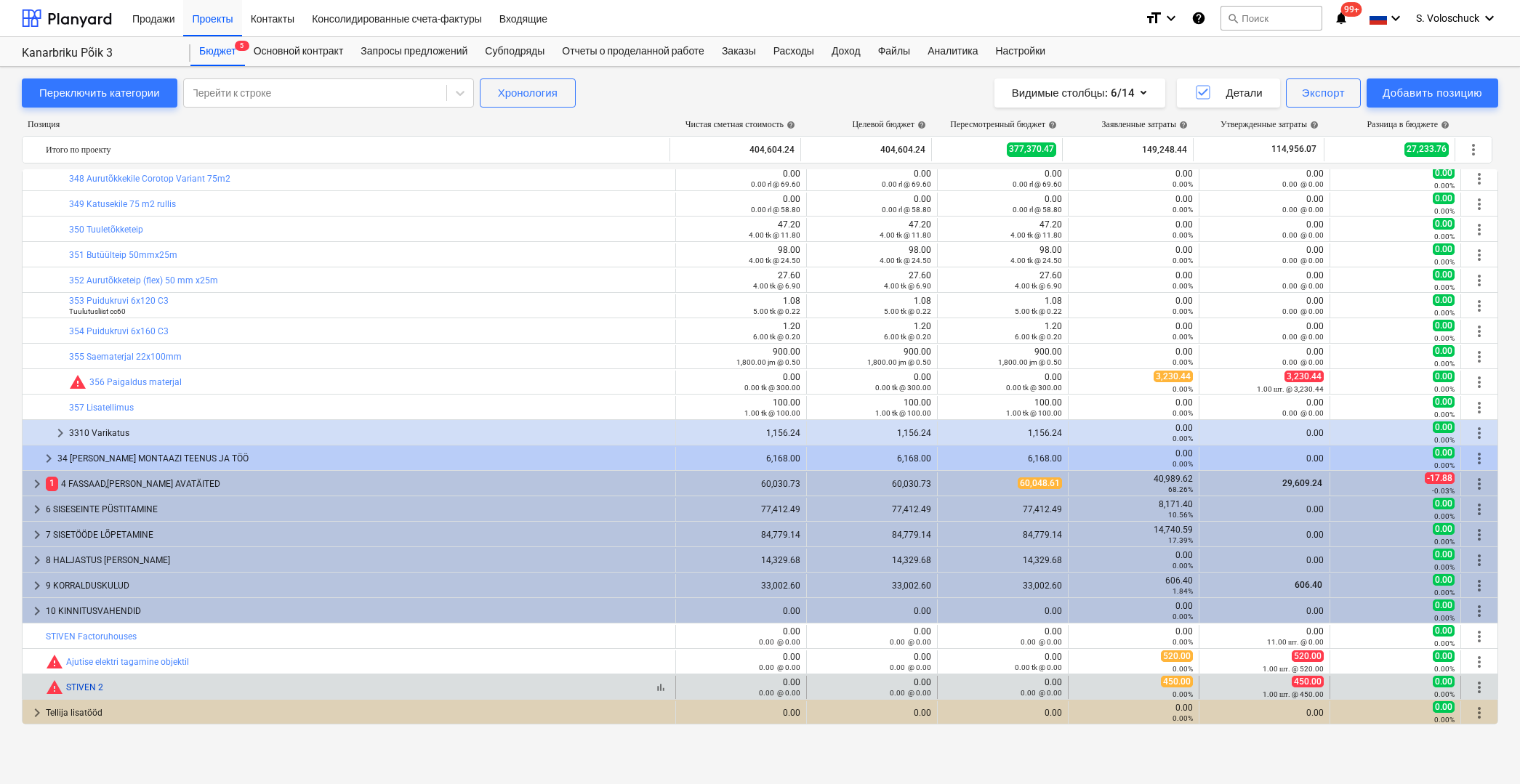
click at [79, 682] on link "STIVEN 2" at bounding box center [84, 687] width 37 height 10
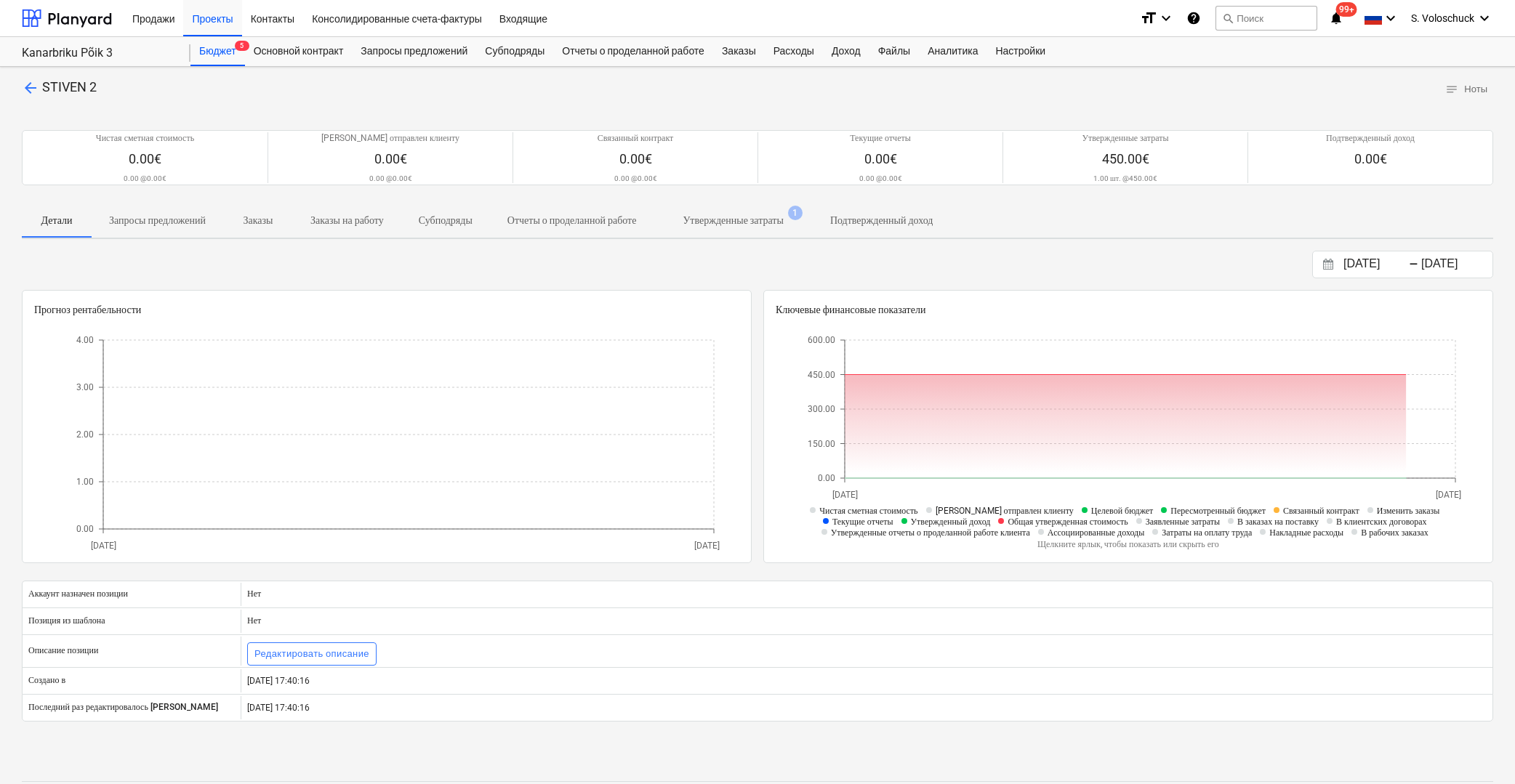
click at [783, 222] on p "Утвержденные затраты" at bounding box center [732, 220] width 100 height 15
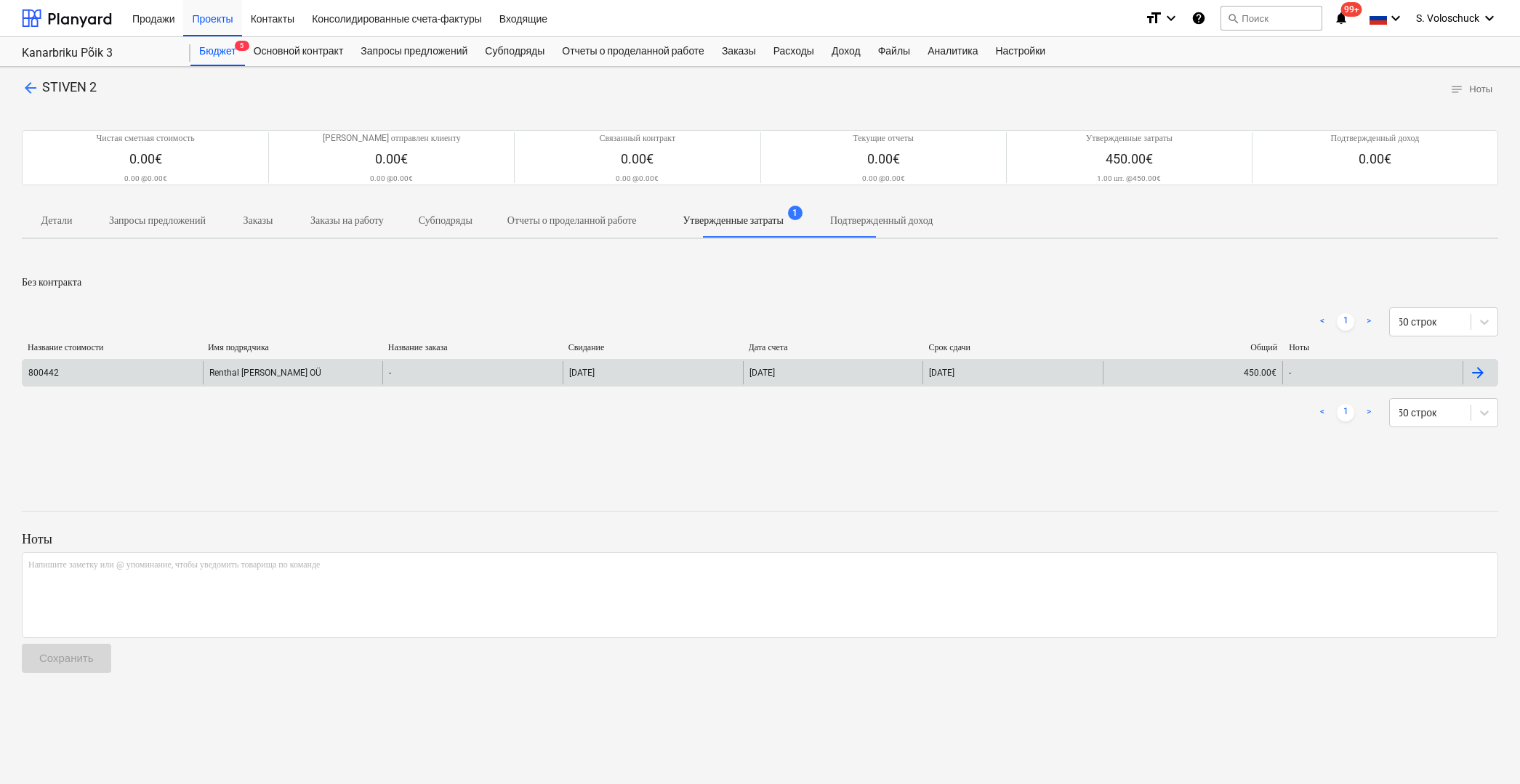
click at [677, 377] on div "[DATE]" at bounding box center [653, 372] width 181 height 23
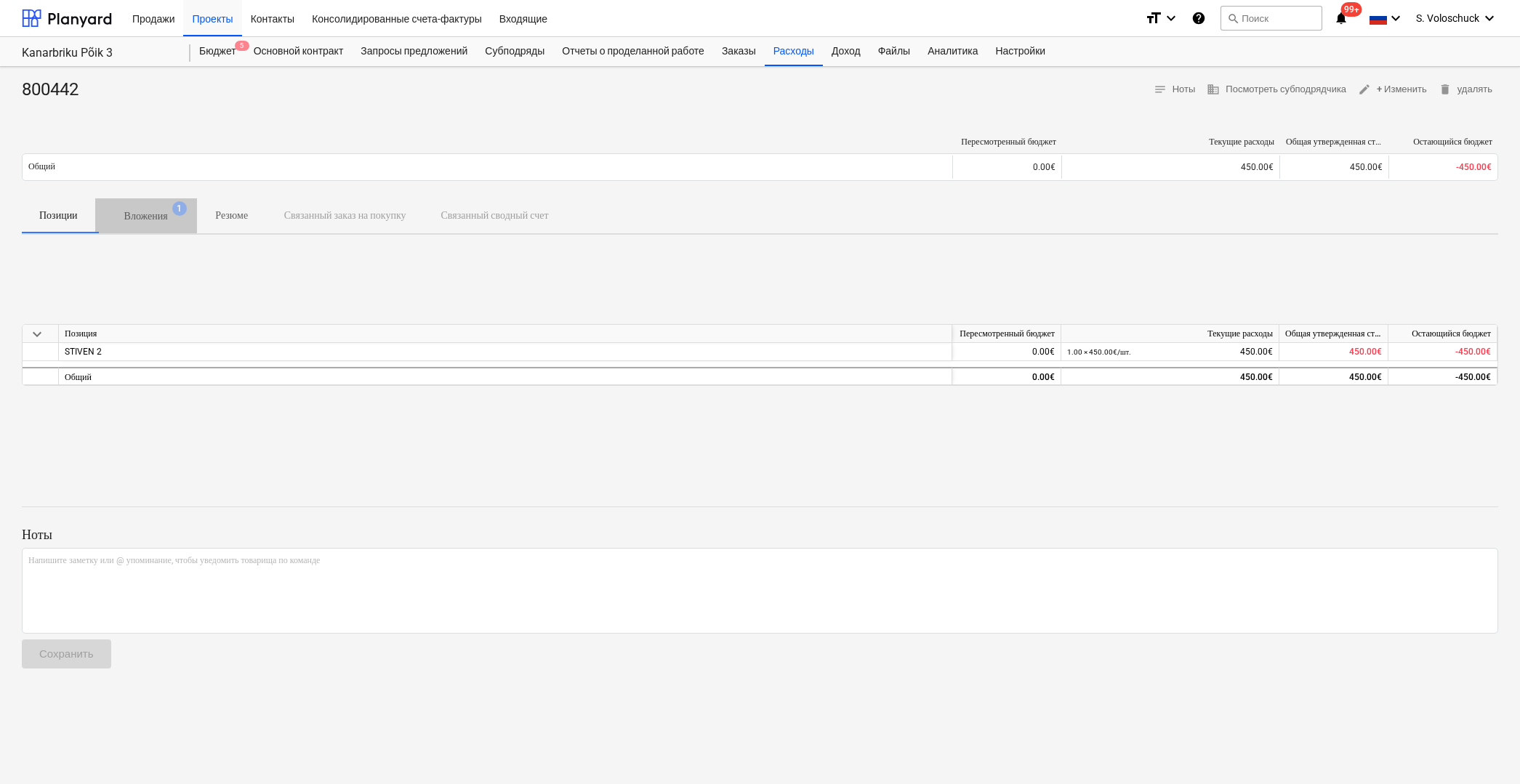
click at [157, 210] on p "Вложения" at bounding box center [146, 216] width 43 height 15
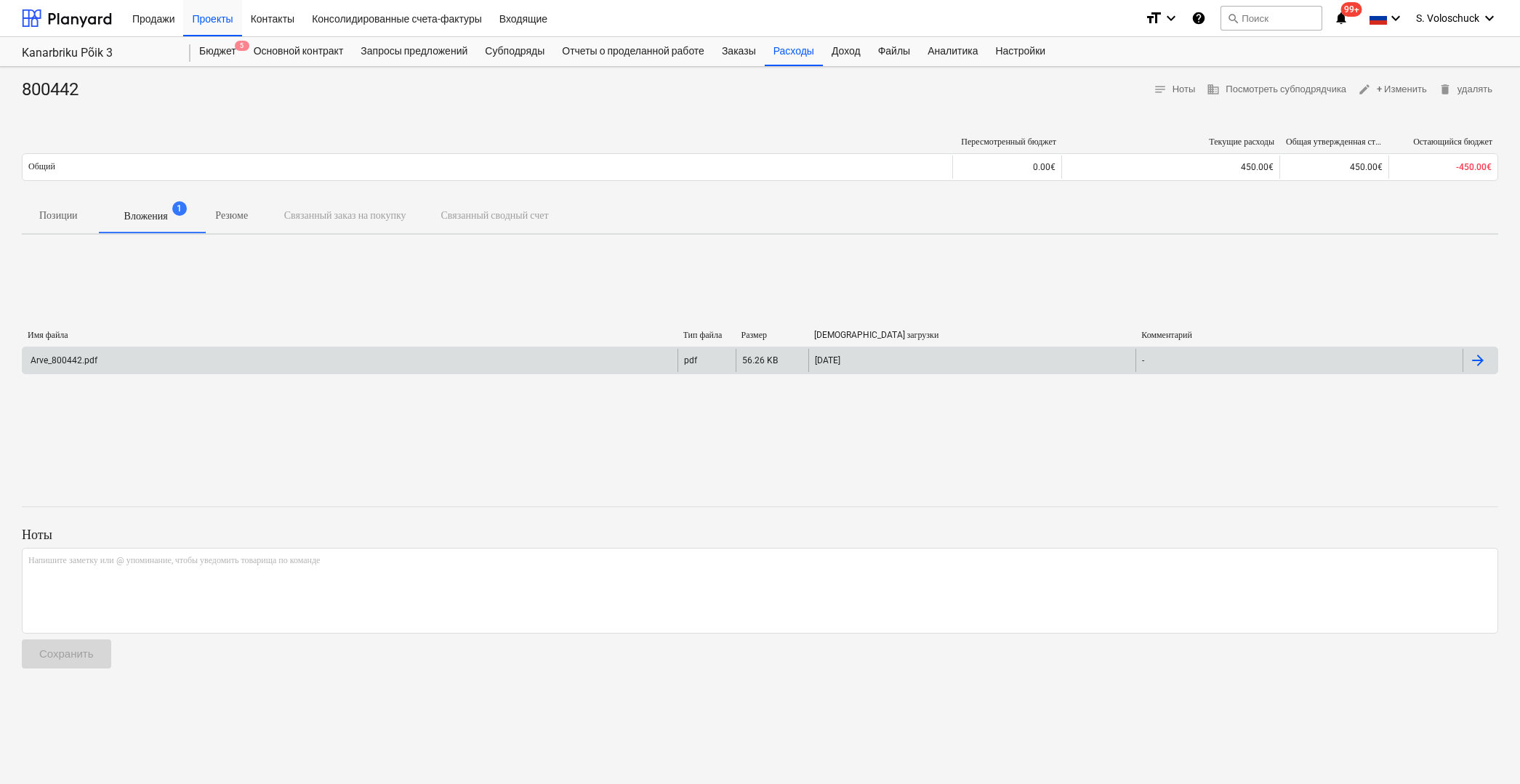
click at [540, 364] on div "Arve_800442.pdf" at bounding box center [350, 360] width 655 height 23
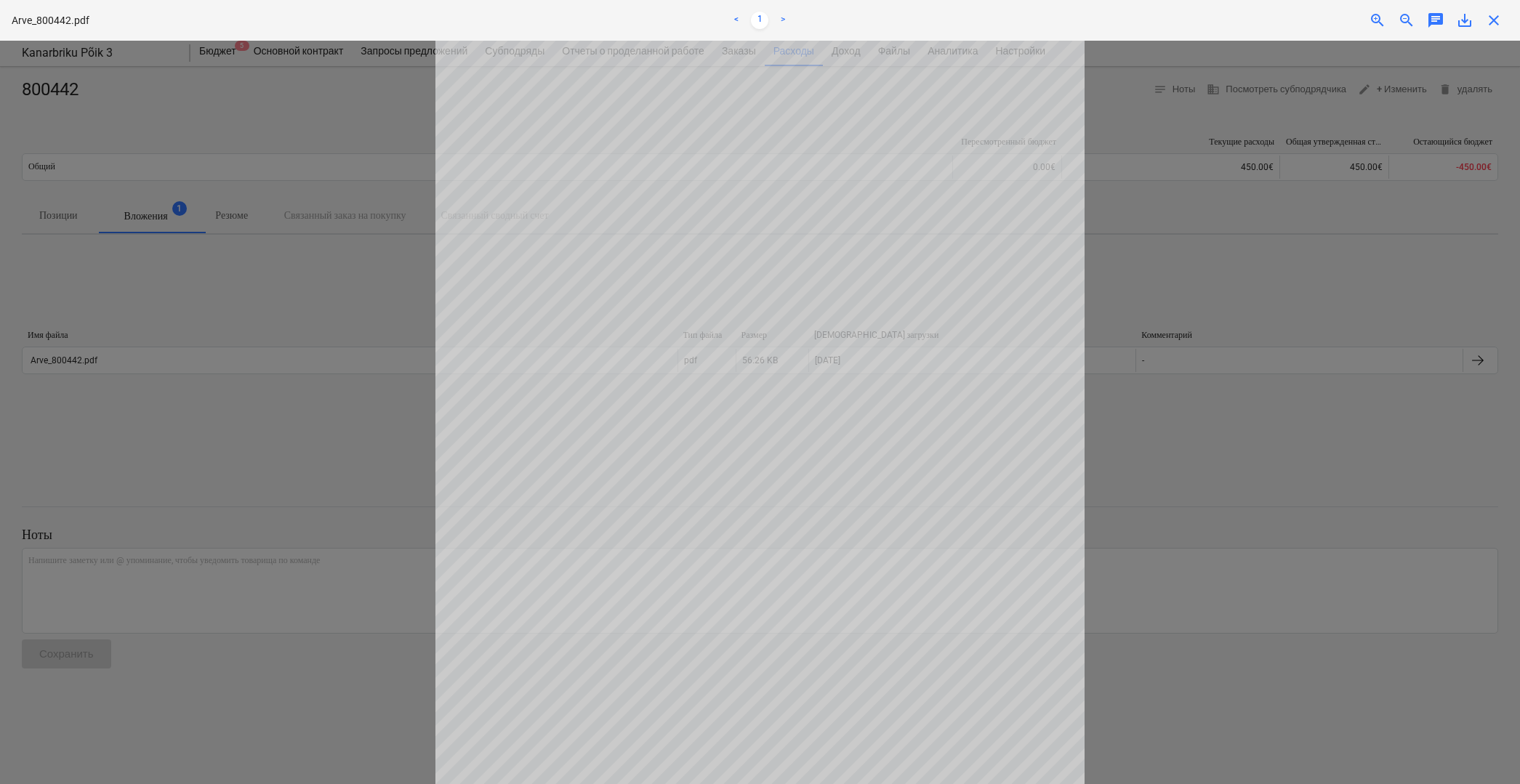
click at [1496, 18] on span "close" at bounding box center [1494, 20] width 18 height 18
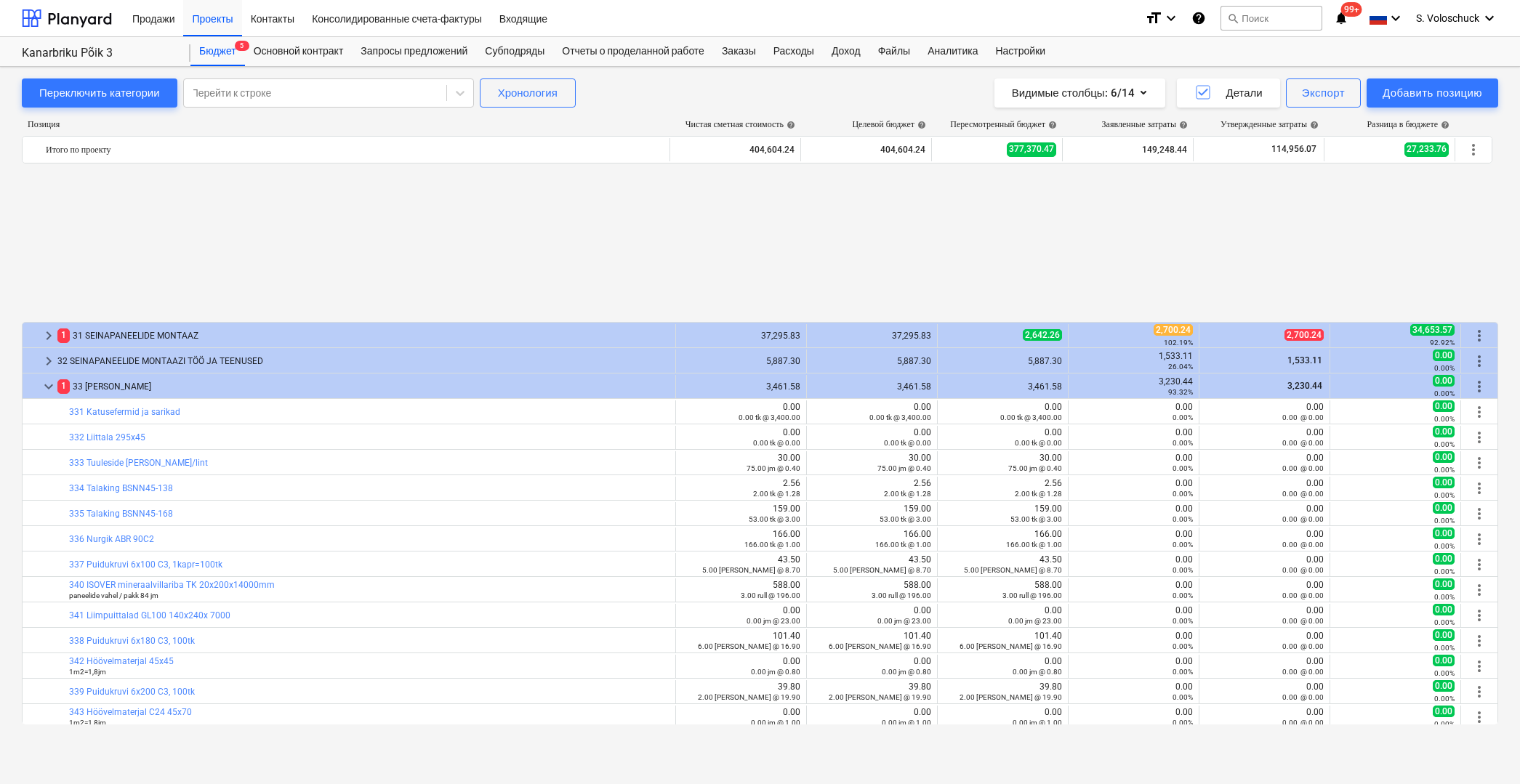
scroll to position [665, 0]
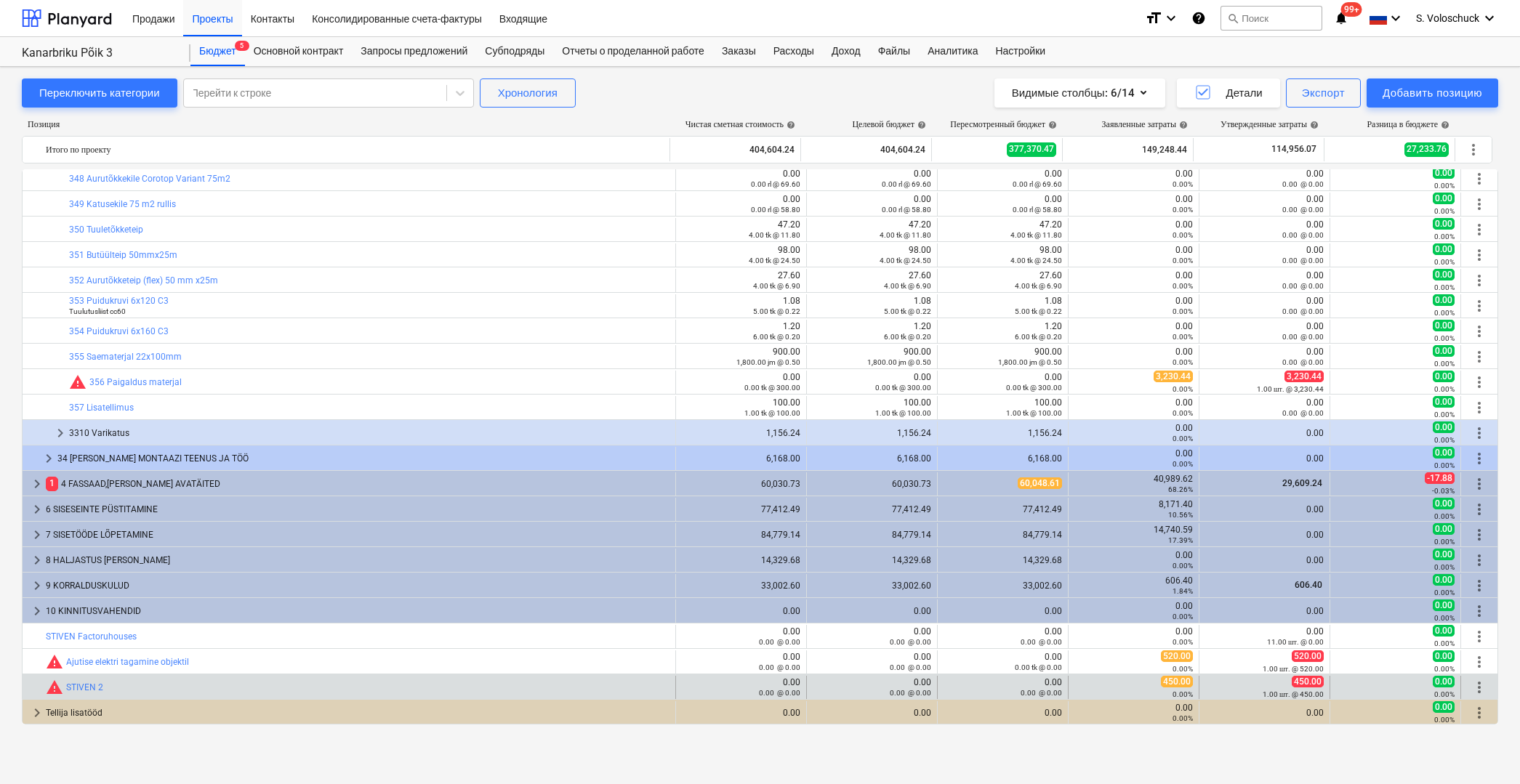
click at [1475, 685] on span "more_vert" at bounding box center [1480, 688] width 18 height 18
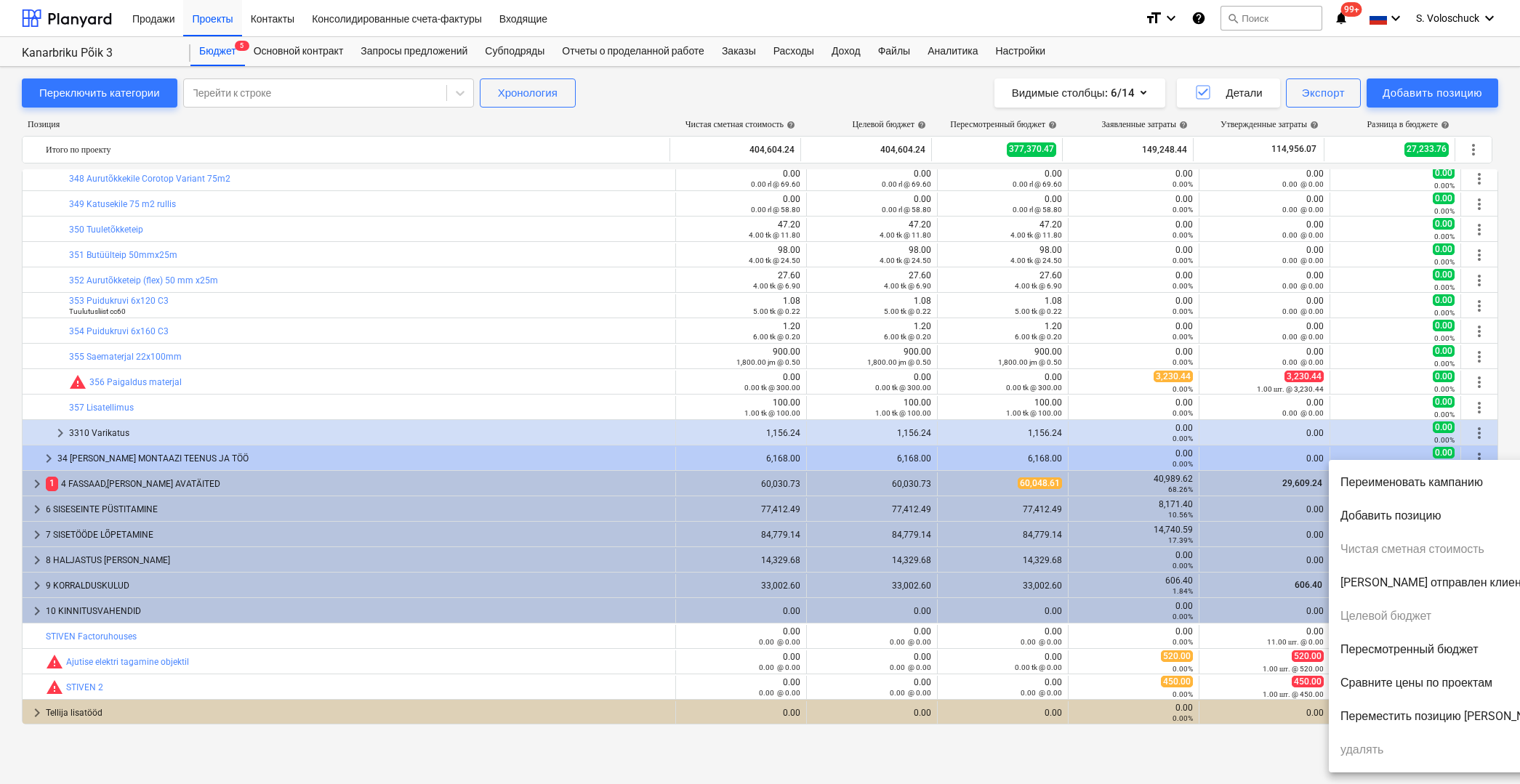
click at [1428, 719] on li "Переместить позицию [PERSON_NAME]" at bounding box center [1446, 717] width 234 height 34
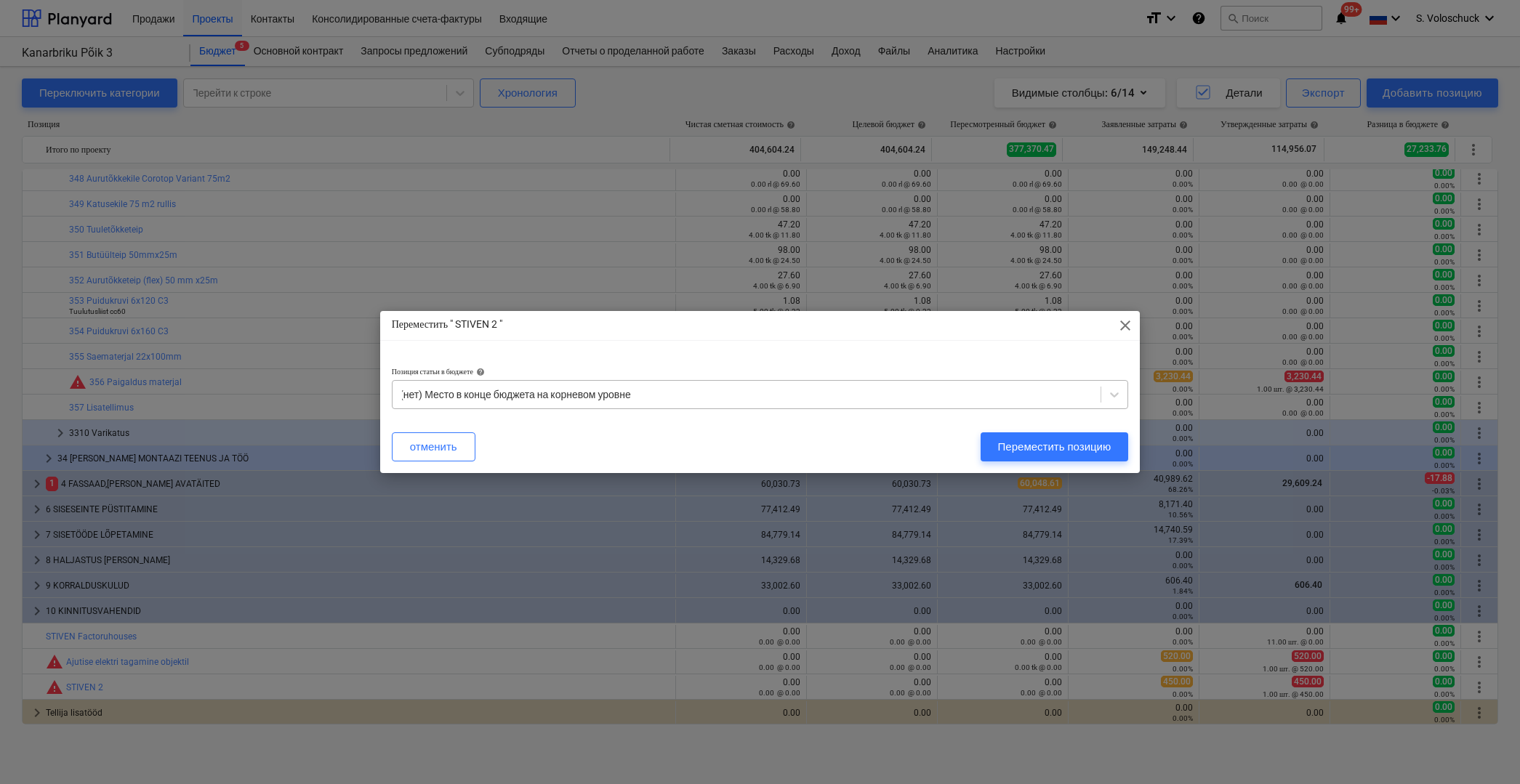
click at [664, 391] on div at bounding box center [747, 395] width 695 height 14
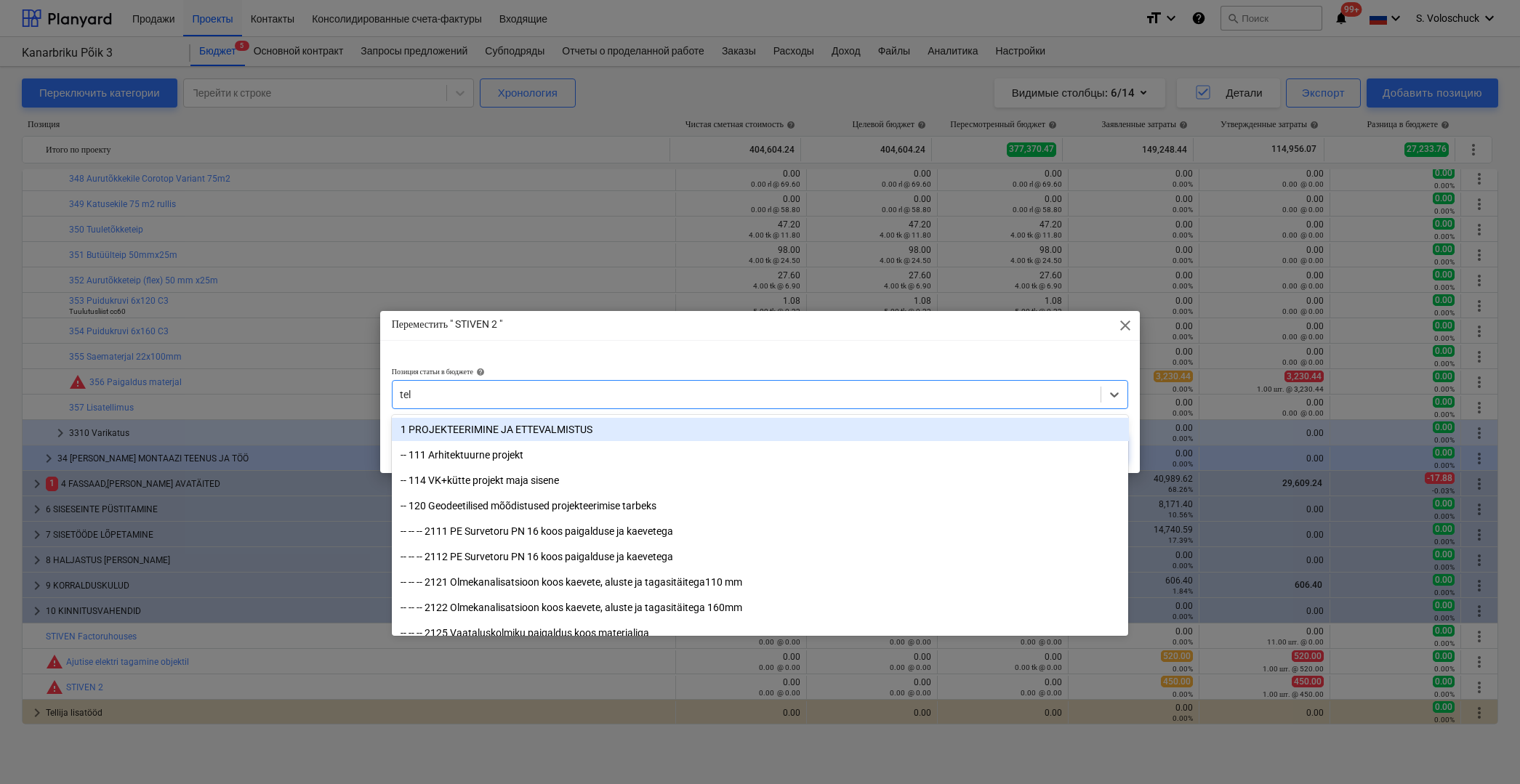
type input "tell"
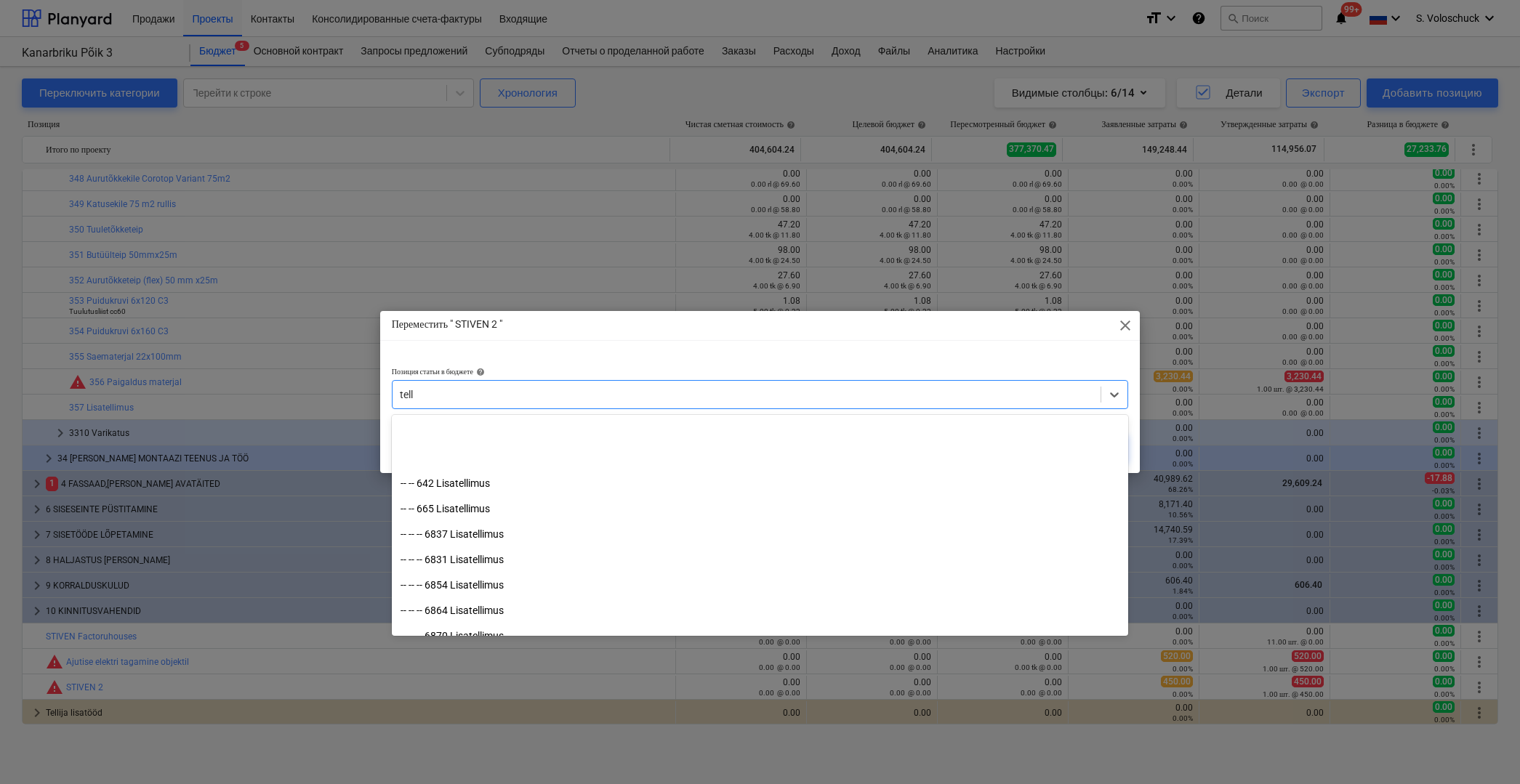
scroll to position [519, 0]
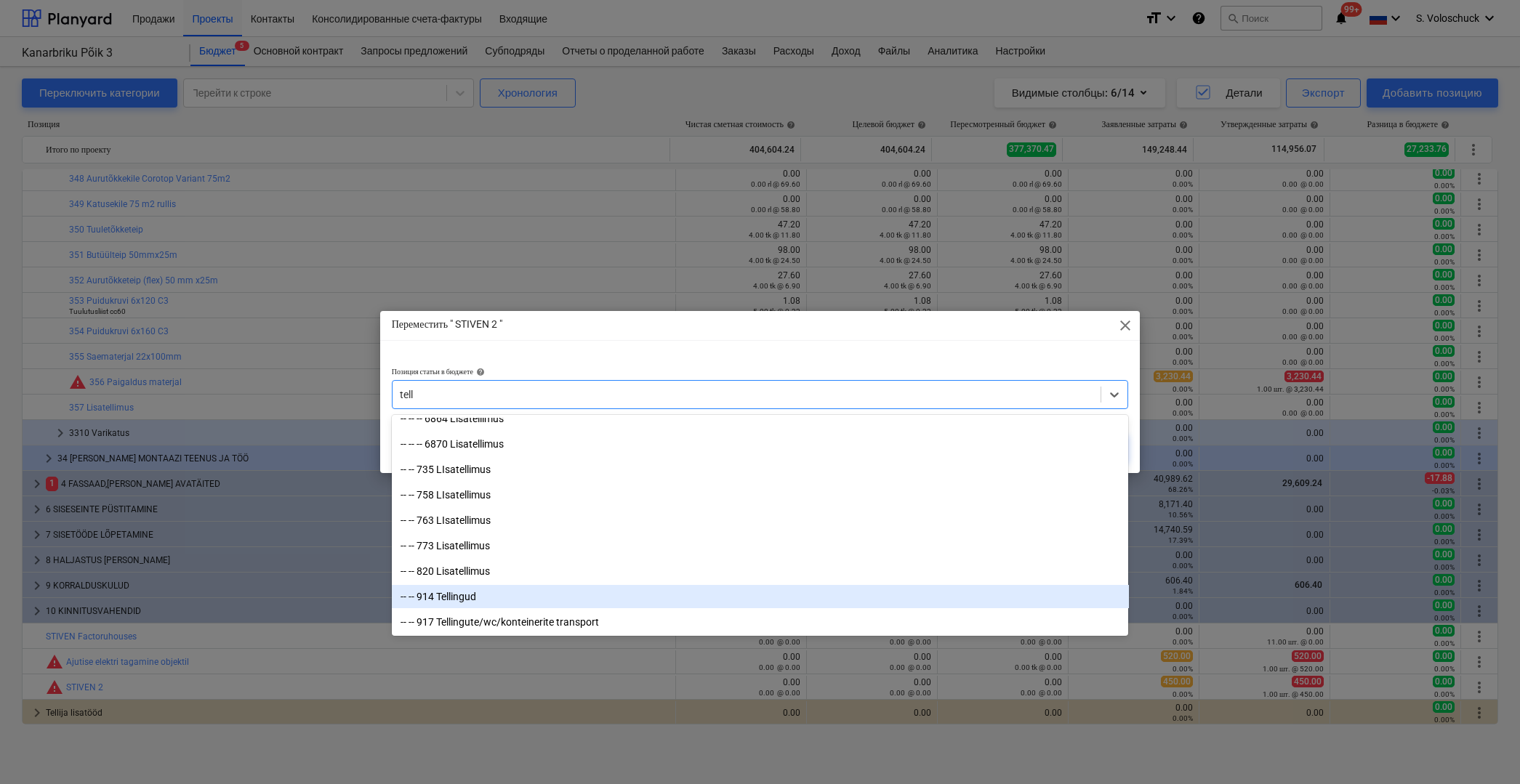
click at [450, 595] on div "-- -- 914 Tellingud" at bounding box center [760, 596] width 737 height 23
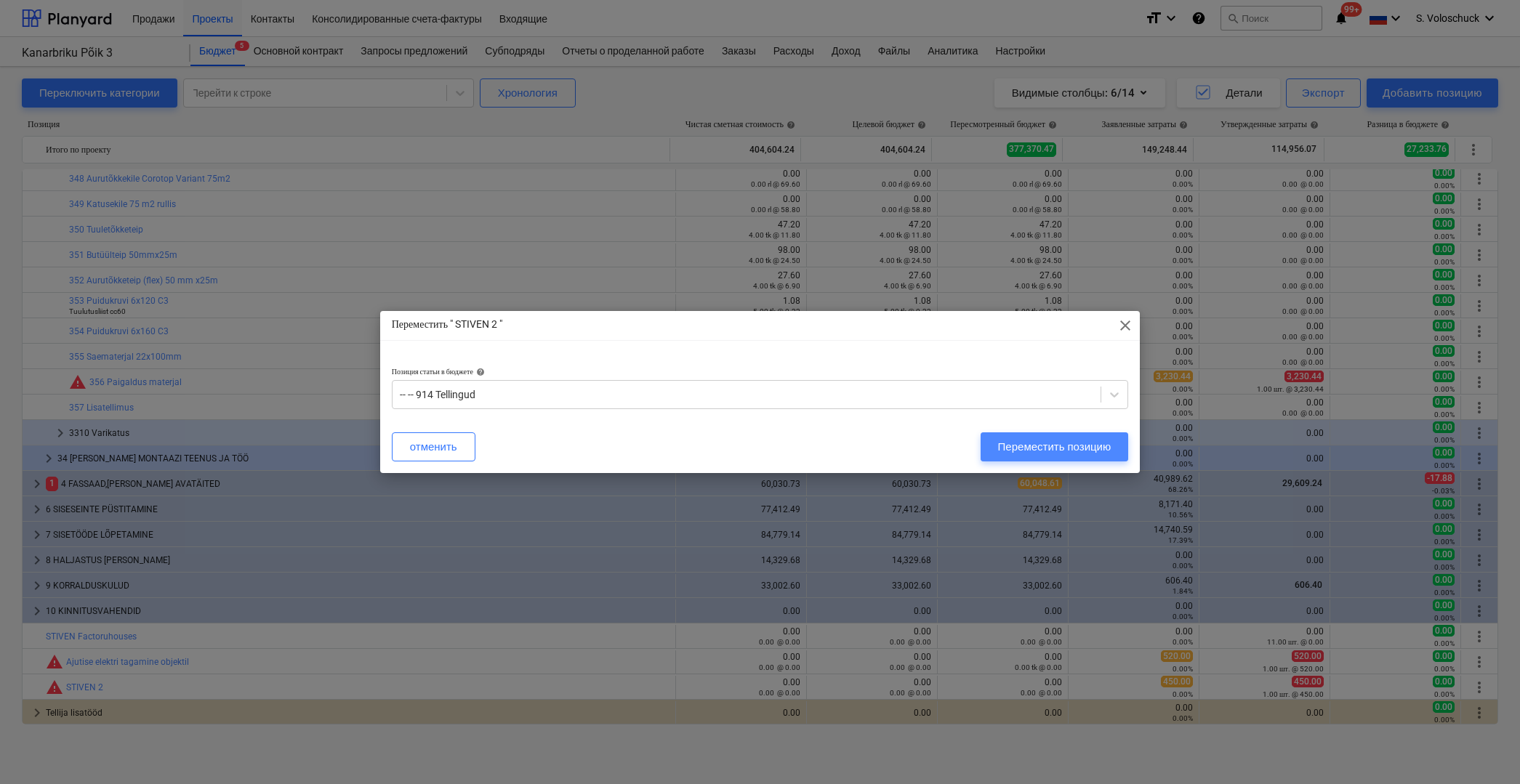
click at [1049, 446] on div "Переместить позицию" at bounding box center [1054, 447] width 113 height 19
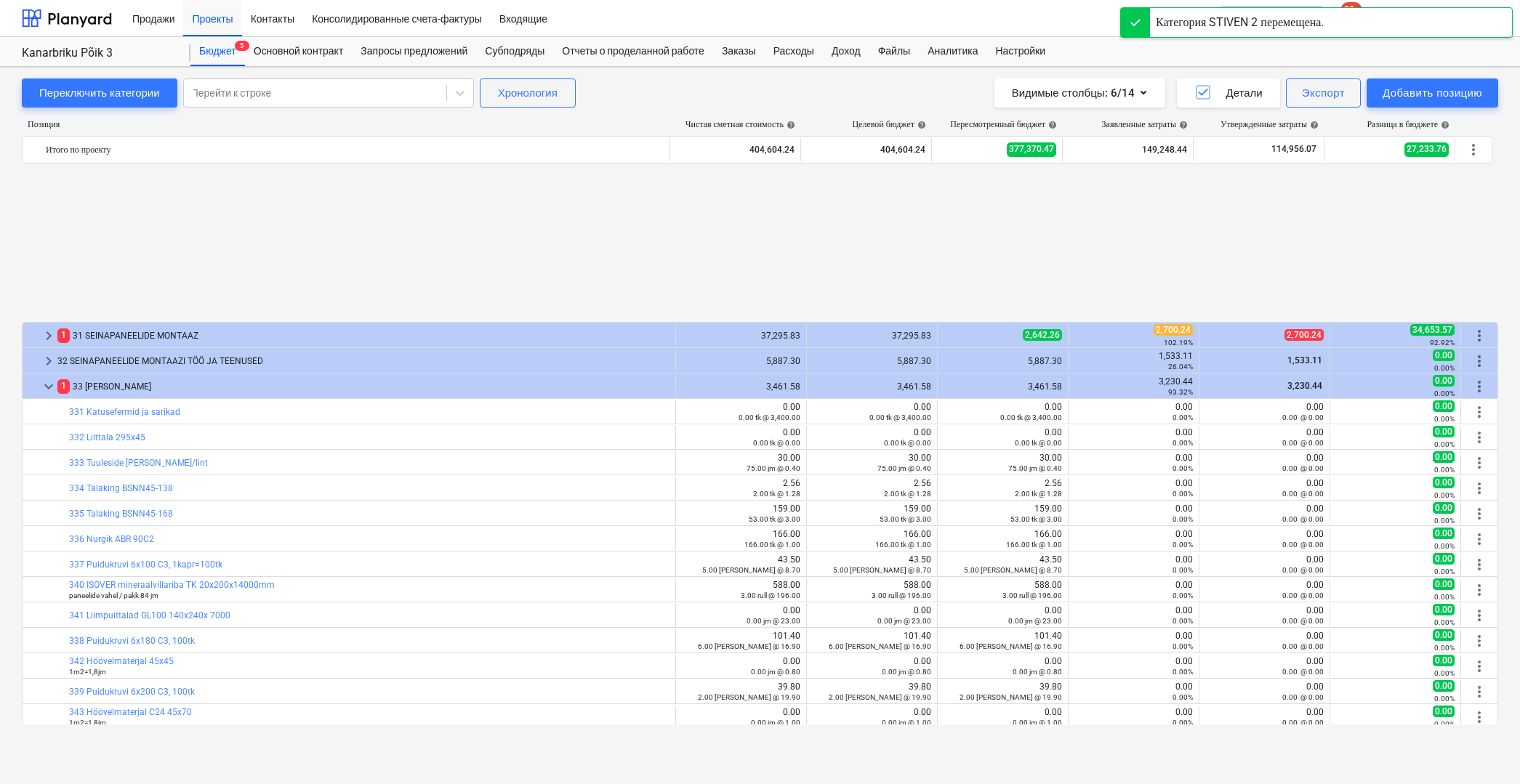
scroll to position [640, 0]
